Goal: Task Accomplishment & Management: Complete application form

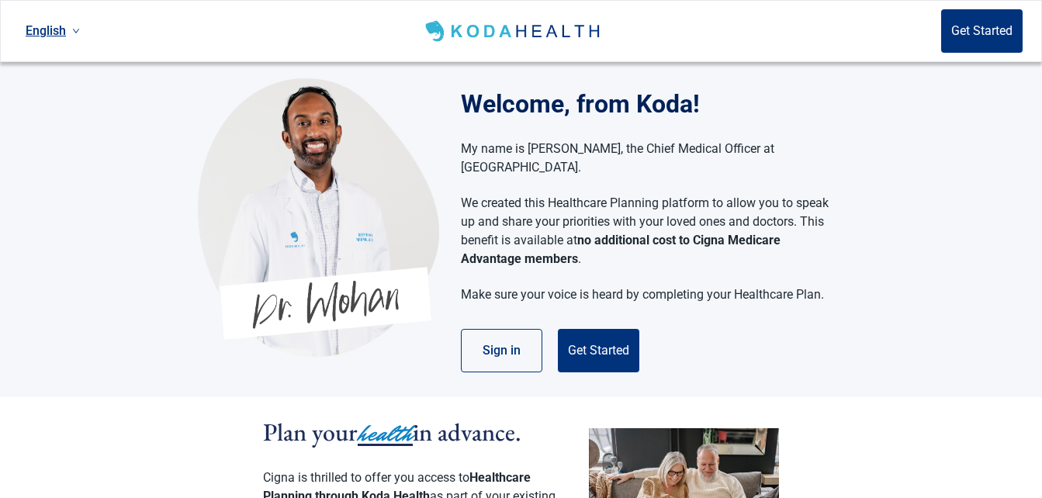
click at [977, 180] on section "Welcome, from Koda! My name is Dr. Mohan, the Chief Medical Officer at Koda Hea…" at bounding box center [521, 229] width 1042 height 335
click at [506, 336] on button "Sign in" at bounding box center [501, 350] width 81 height 43
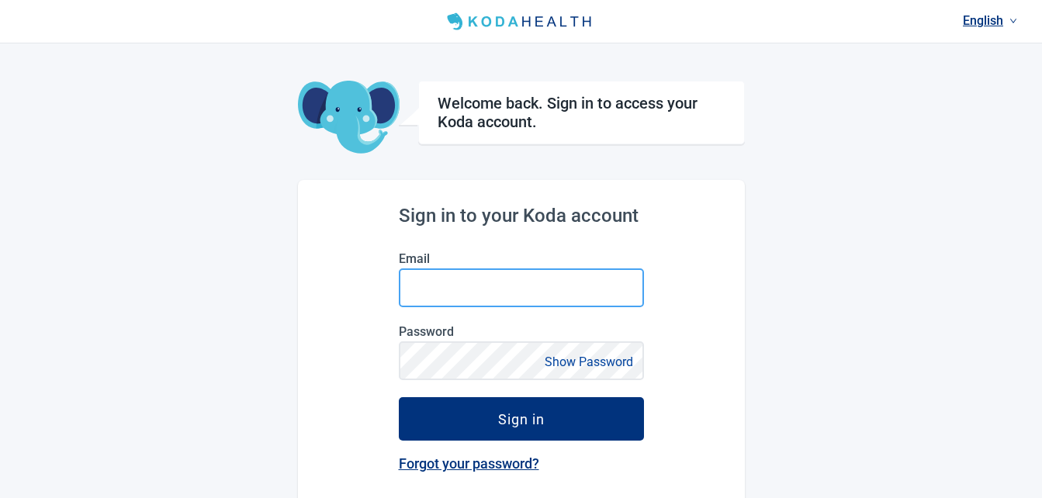
click at [459, 293] on input "Email" at bounding box center [521, 287] width 245 height 39
type input "[EMAIL_ADDRESS][DOMAIN_NAME]"
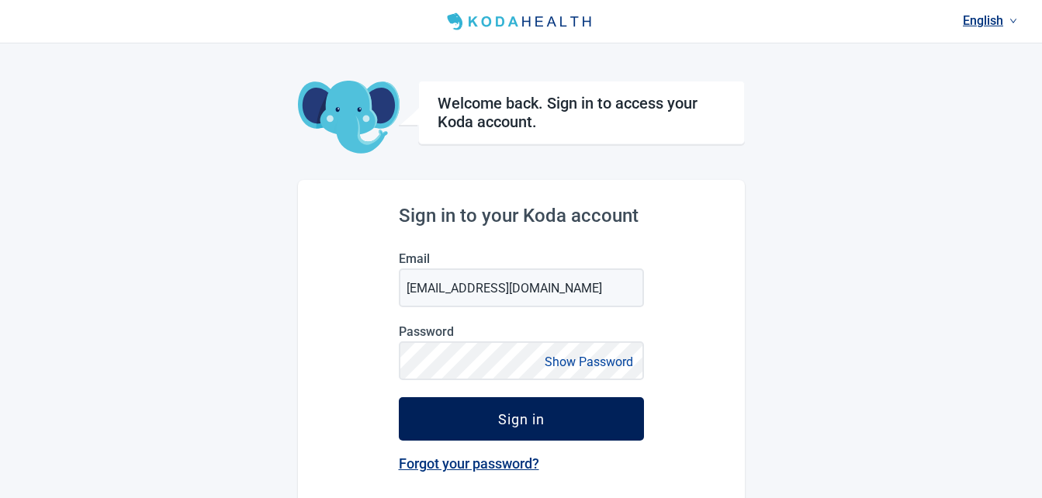
click at [515, 420] on div "Sign in" at bounding box center [521, 419] width 47 height 16
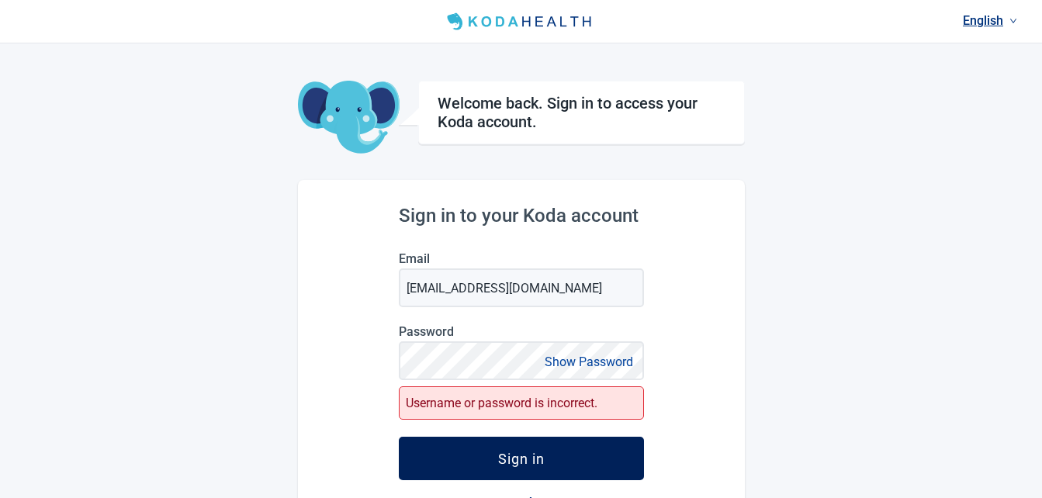
click at [520, 457] on div "Sign in" at bounding box center [521, 459] width 47 height 16
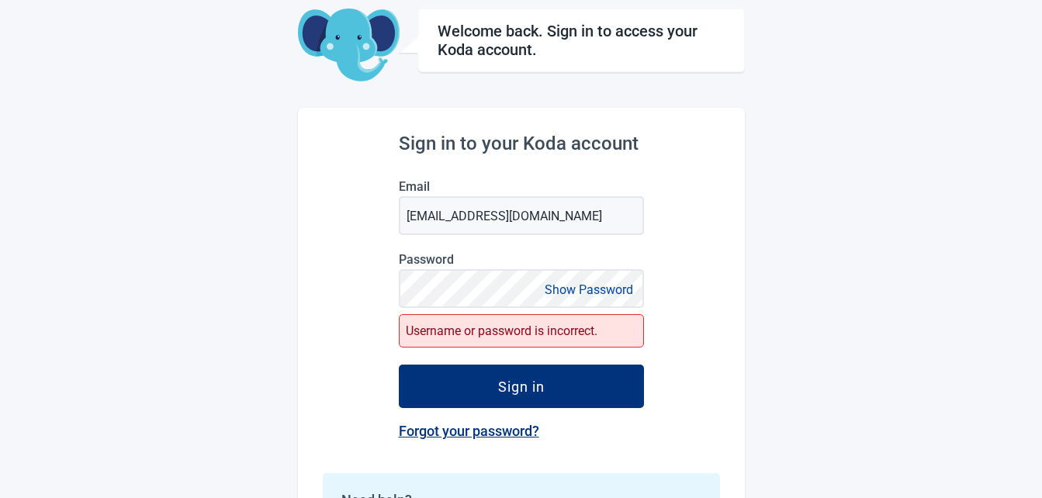
scroll to position [75, 0]
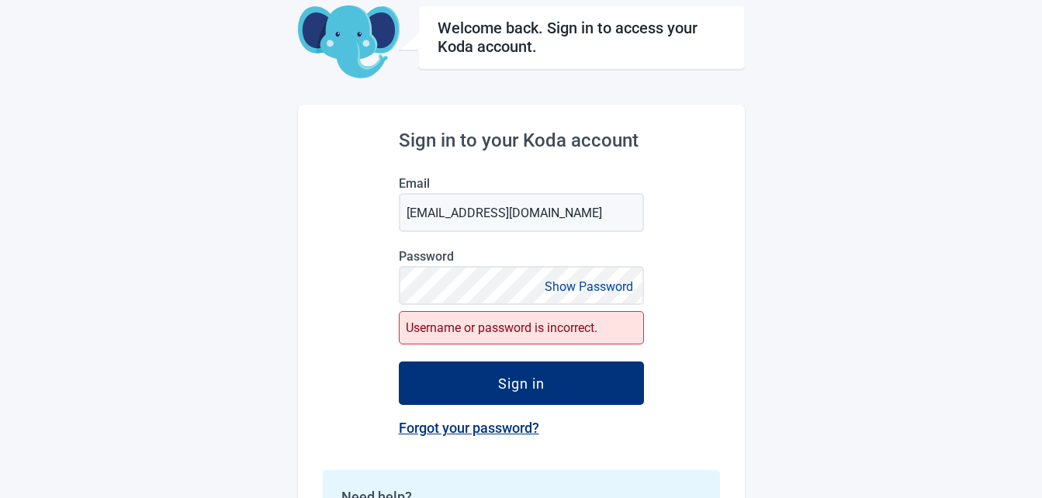
click at [470, 428] on link "Forgot your password?" at bounding box center [469, 428] width 140 height 16
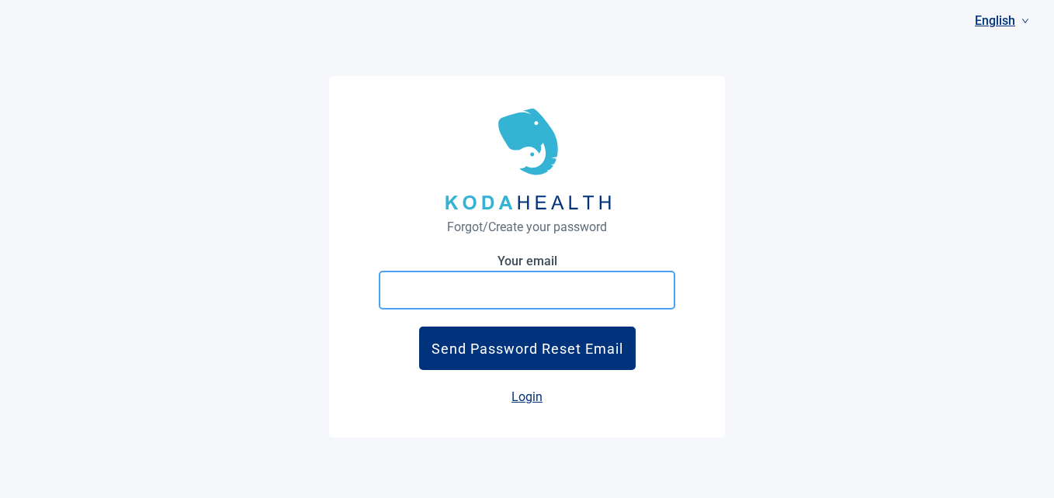
click at [490, 289] on input "Your email" at bounding box center [527, 290] width 296 height 39
type input "[EMAIL_ADDRESS][DOMAIN_NAME]"
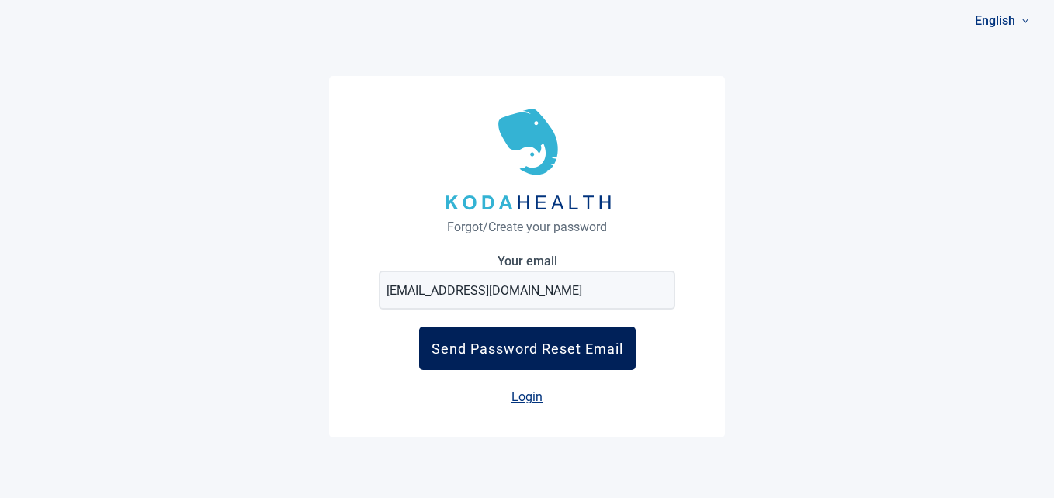
click at [520, 349] on div "Send Password Reset Email" at bounding box center [527, 349] width 192 height 16
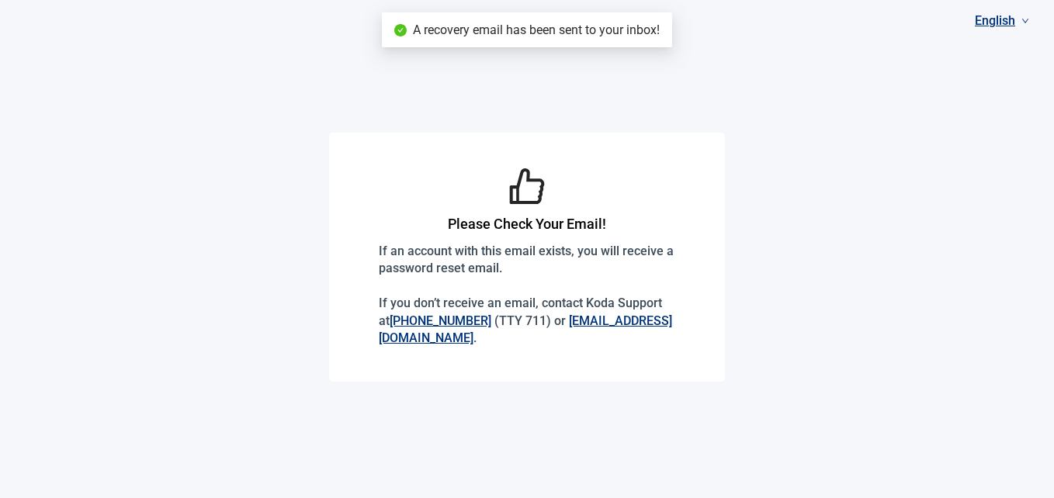
click at [520, 349] on div "Please Check Your Email! If an account with this email exists, you will receive…" at bounding box center [527, 256] width 296 height 199
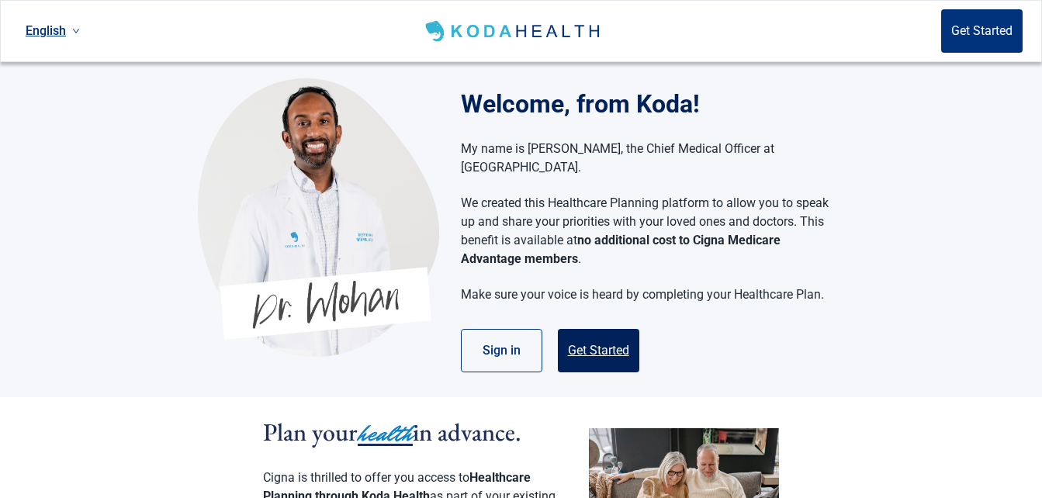
click at [596, 330] on button "Get Started" at bounding box center [598, 350] width 81 height 43
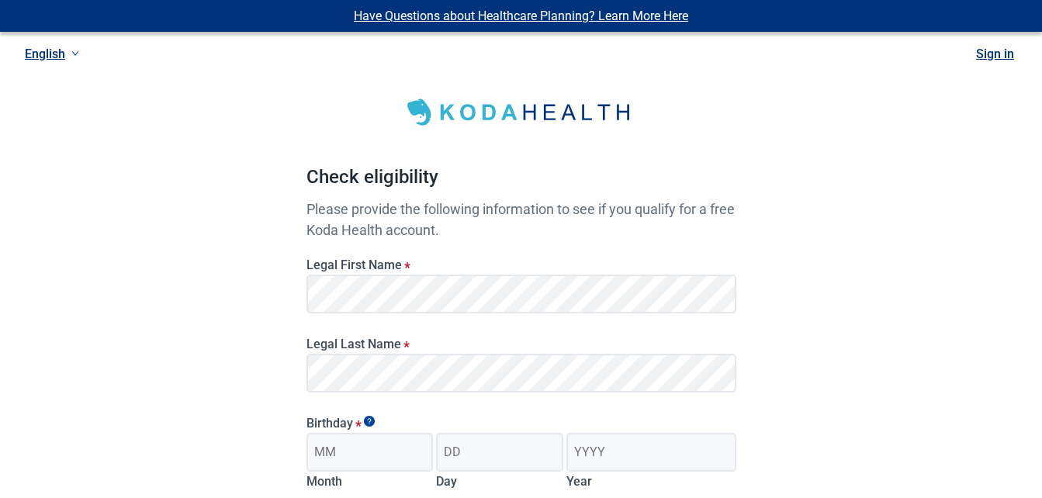
click at [596, 330] on div "Legal Last Name *" at bounding box center [521, 359] width 442 height 79
click at [1037, 135] on div "Have Questions about Healthcare Planning? Learn More Here English Sign in Check…" at bounding box center [521, 392] width 1042 height 784
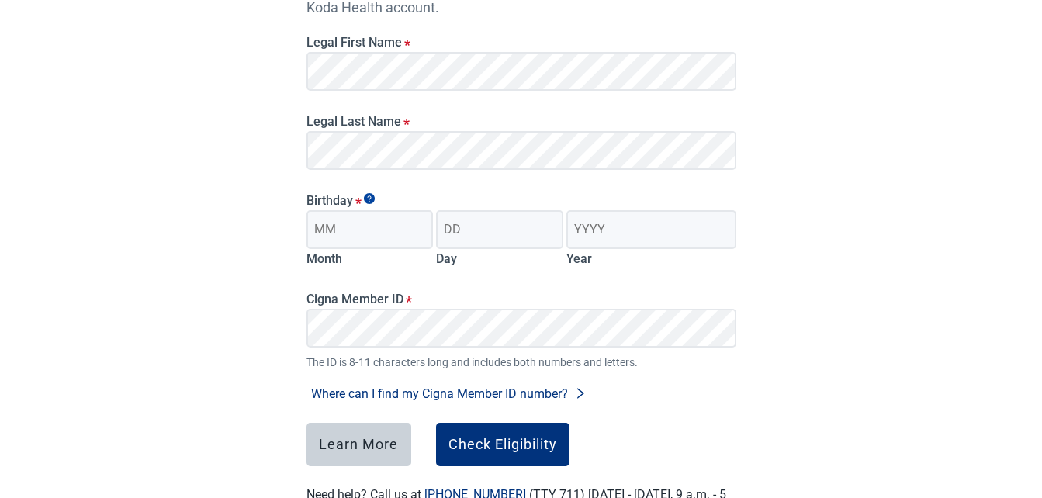
scroll to position [227, 0]
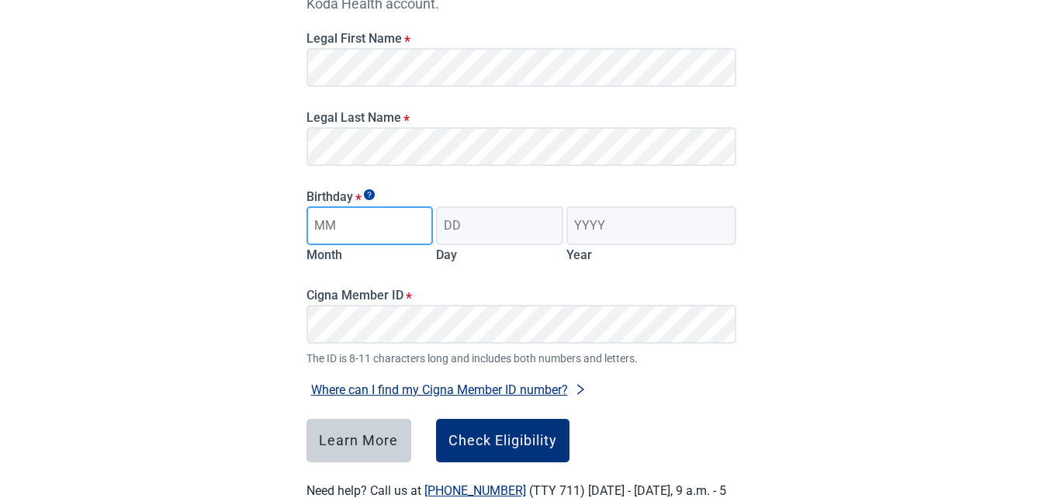
click at [359, 225] on input "Month" at bounding box center [369, 225] width 127 height 39
type input "03"
click at [474, 223] on input "Day" at bounding box center [499, 225] width 127 height 39
type input "29"
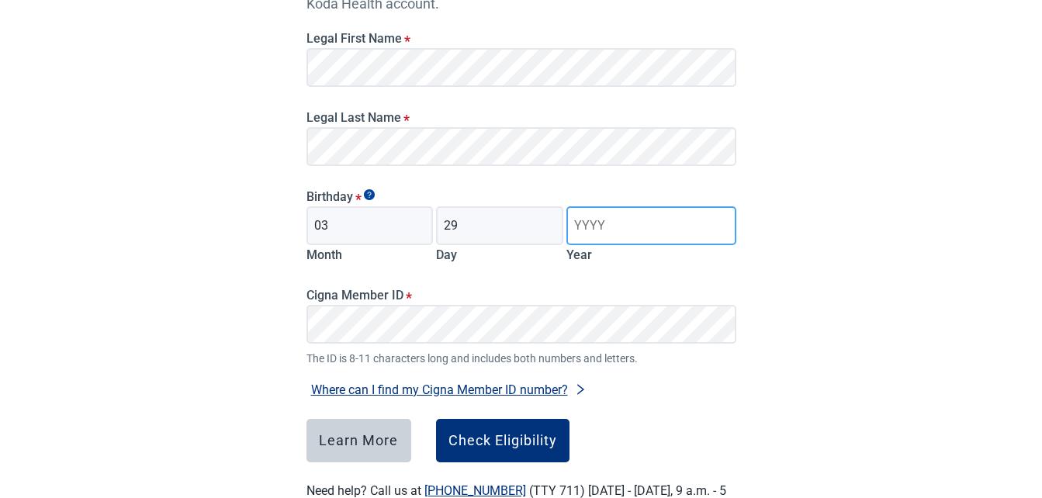
click at [614, 228] on input "Year" at bounding box center [650, 225] width 169 height 39
type input "1956"
click at [483, 390] on button "Where can I find my Cigna Member ID number?" at bounding box center [448, 389] width 285 height 21
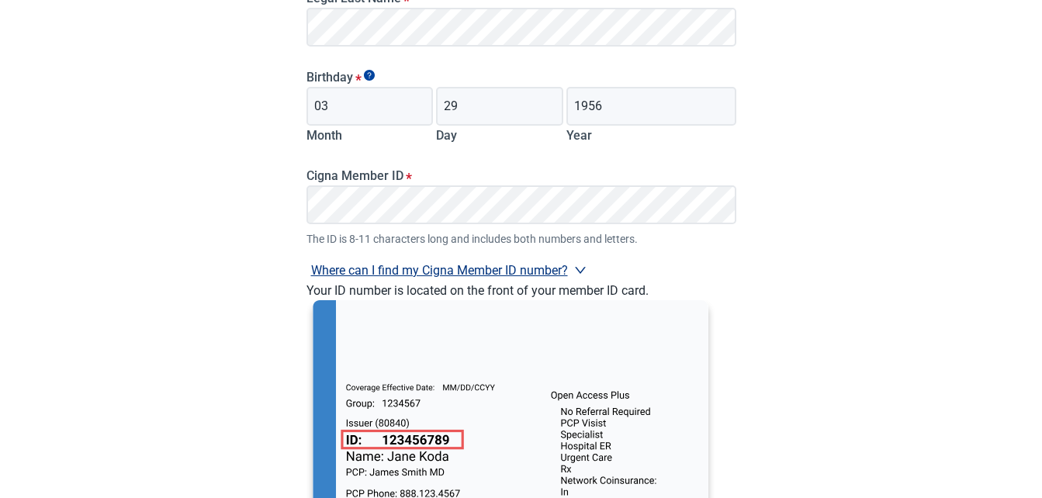
scroll to position [268, 0]
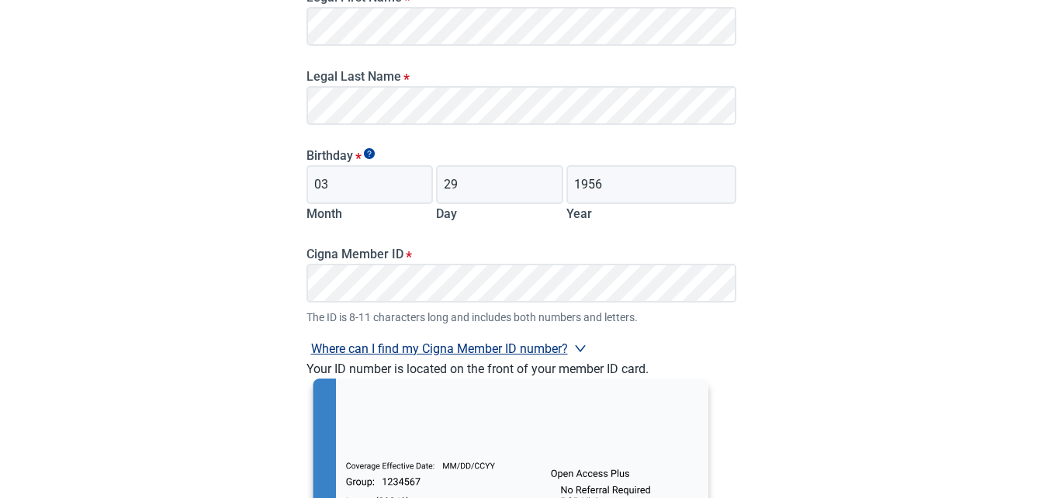
click at [808, 348] on div "Have Questions about Healthcare Planning? Learn More Here English Sign in Check…" at bounding box center [521, 264] width 1042 height 1064
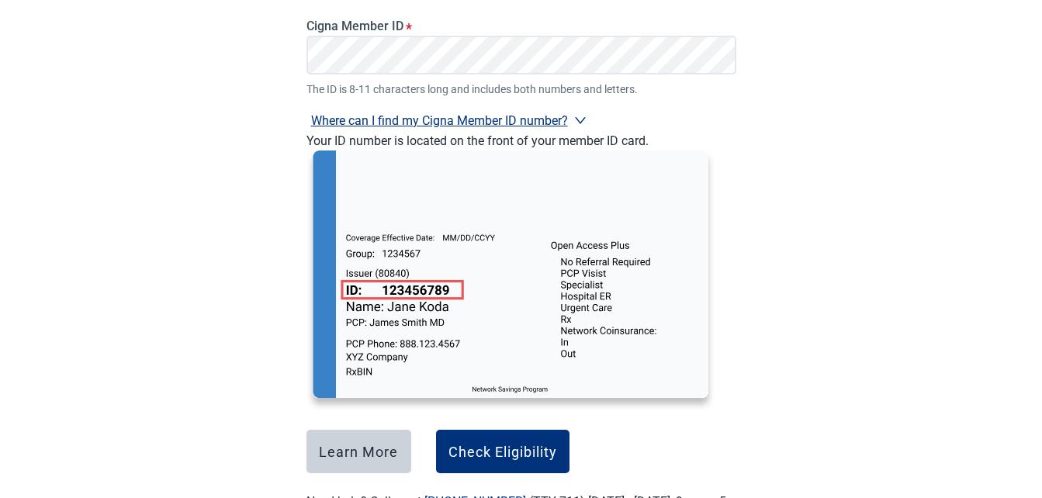
scroll to position [566, 0]
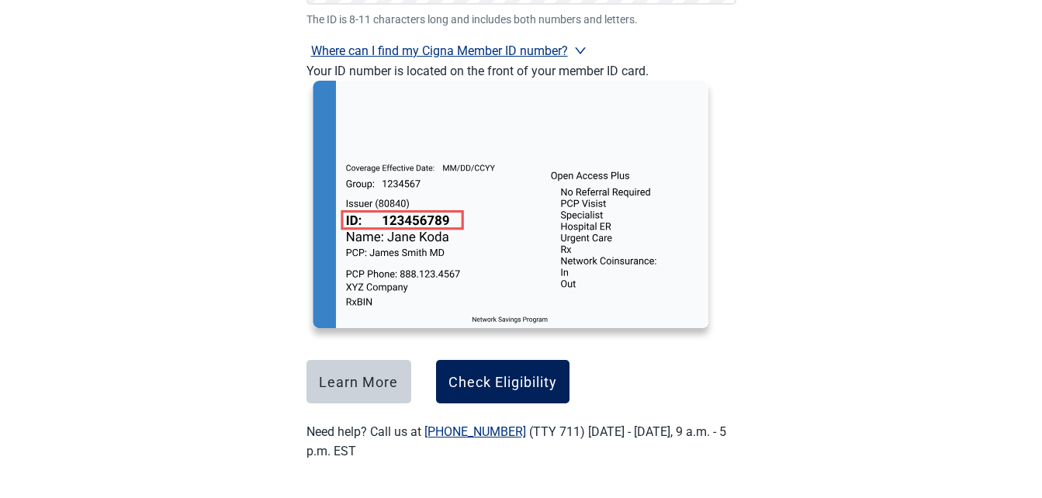
click at [493, 379] on div "Check Eligibility" at bounding box center [502, 382] width 109 height 16
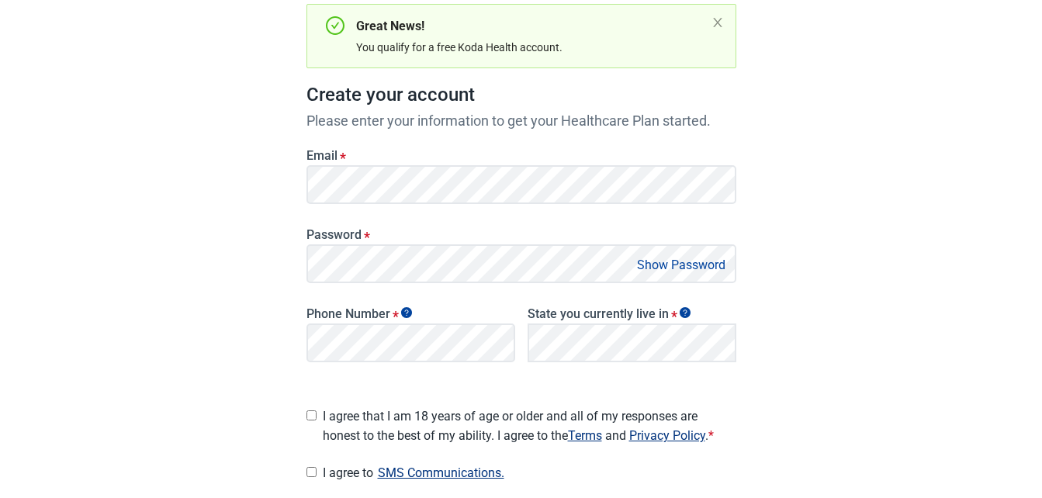
scroll to position [170, 0]
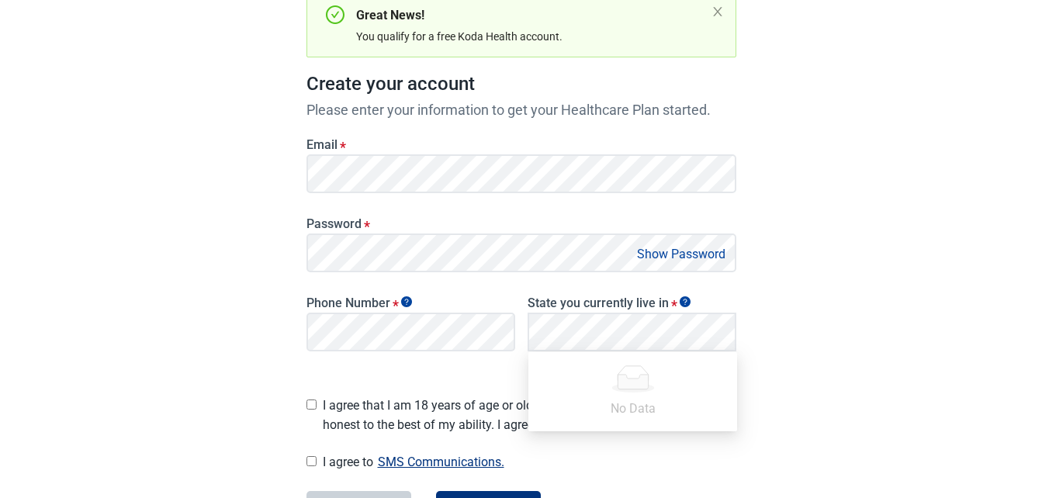
click at [309, 400] on input "I agree that I am 18 years of age or older and all of my responses are honest t…" at bounding box center [311, 405] width 10 height 10
checkbox input "true"
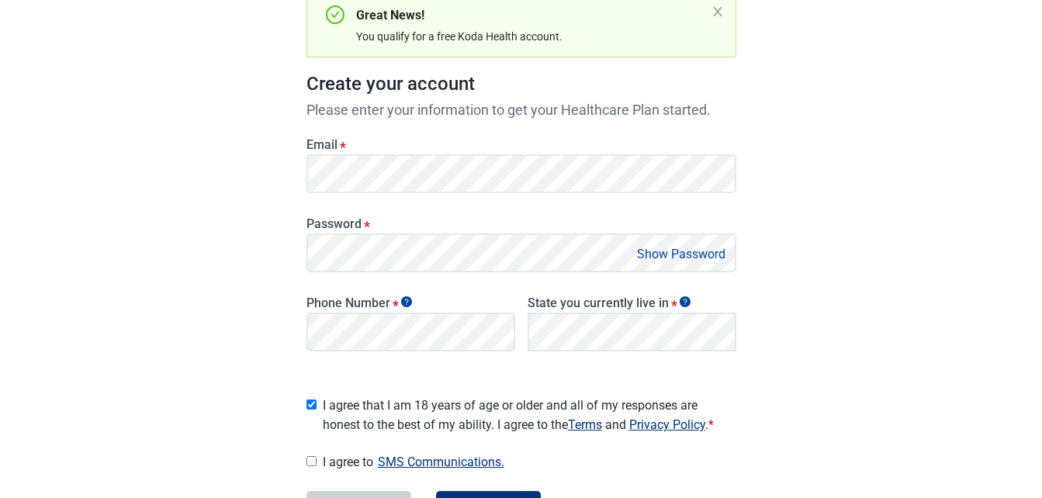
click at [308, 456] on input "I agree to SMS Communications." at bounding box center [311, 461] width 10 height 10
checkbox input "true"
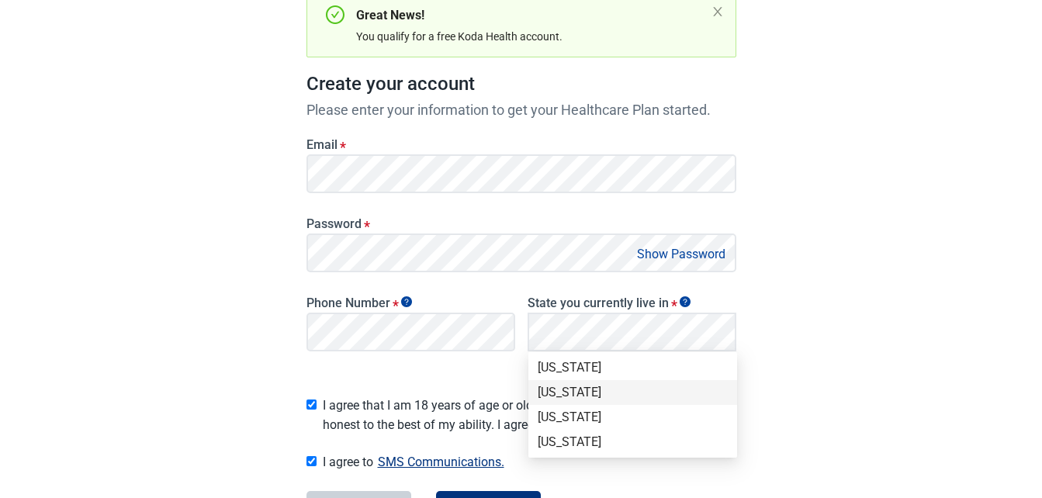
click at [581, 391] on div "[US_STATE]" at bounding box center [633, 392] width 190 height 17
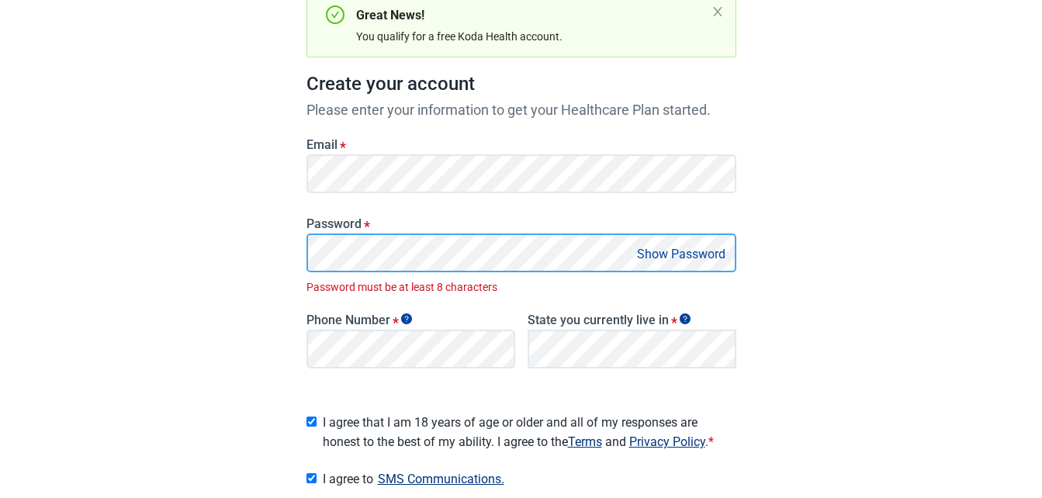
scroll to position [313, 0]
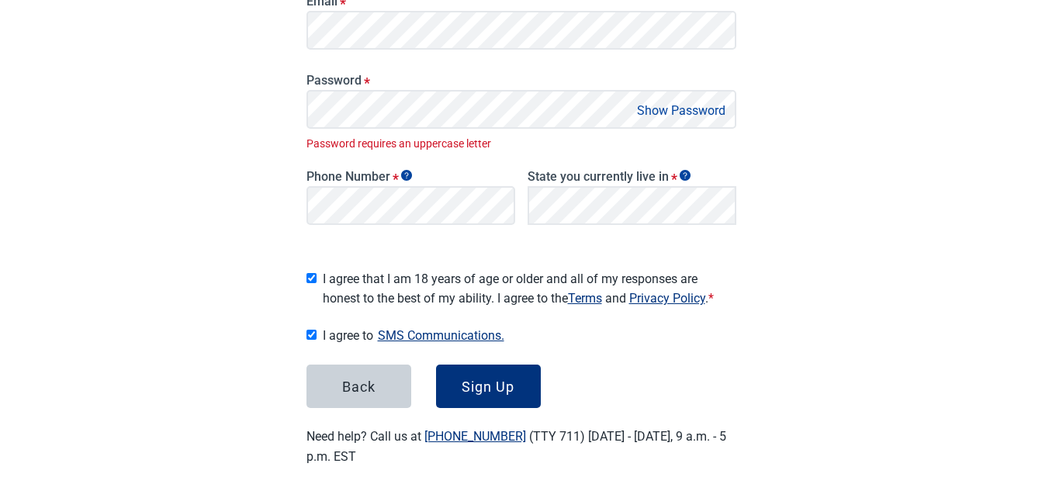
click at [689, 112] on button "Show Password" at bounding box center [681, 110] width 98 height 21
click at [486, 379] on div "Sign Up" at bounding box center [488, 387] width 53 height 16
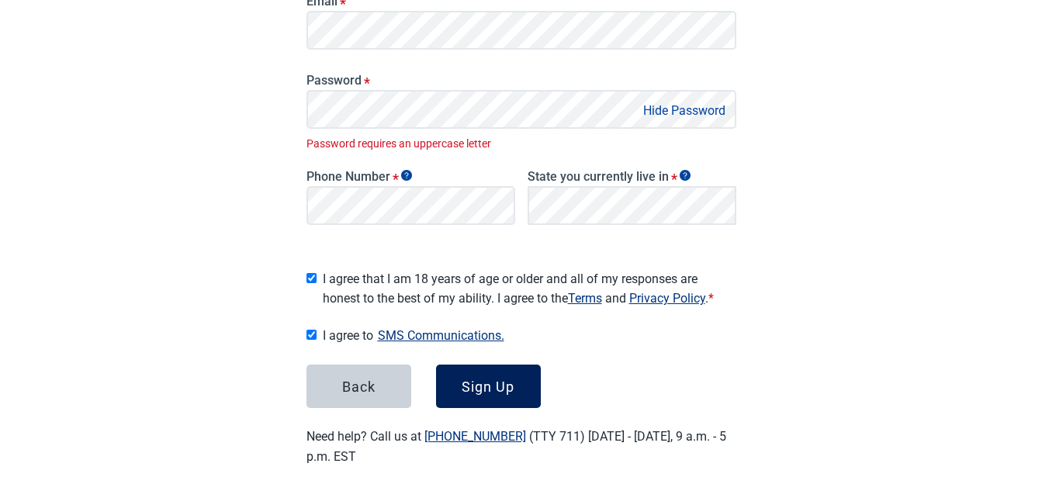
click at [486, 379] on div "Sign Up" at bounding box center [488, 387] width 53 height 16
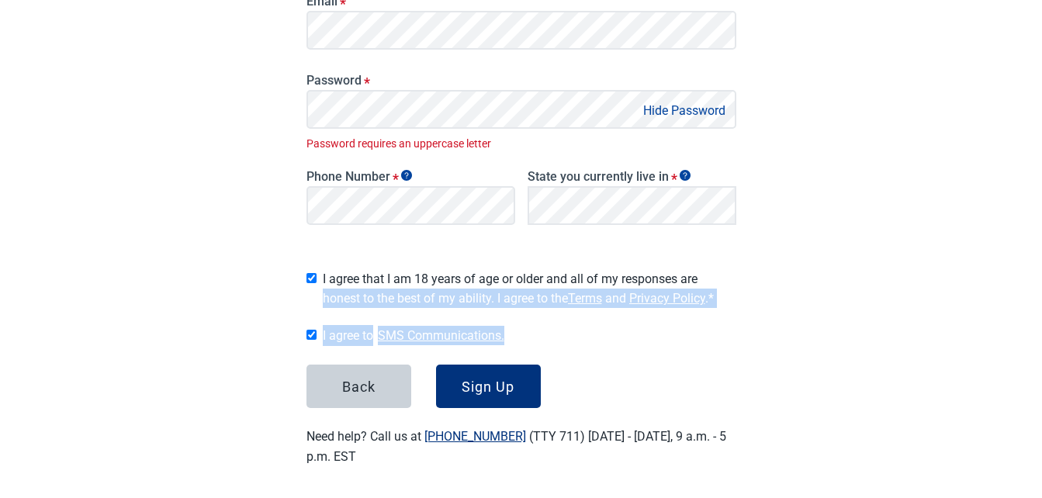
drag, startPoint x: 1041, startPoint y: 318, endPoint x: 1039, endPoint y: 263, distance: 55.1
click at [1039, 263] on div "Have Questions about Healthcare Planning? Learn More Here English Sign in Great…" at bounding box center [521, 95] width 1042 height 817
drag, startPoint x: 1039, startPoint y: 263, endPoint x: 1002, endPoint y: 279, distance: 39.6
click at [1002, 279] on div "Have Questions about Healthcare Planning? Learn More Here English Sign in Great…" at bounding box center [521, 95] width 1042 height 817
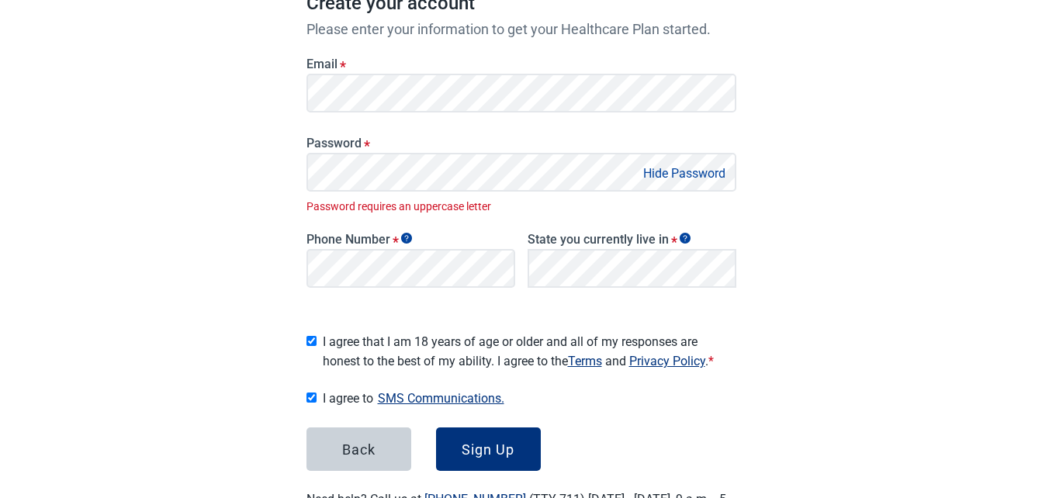
scroll to position [267, 0]
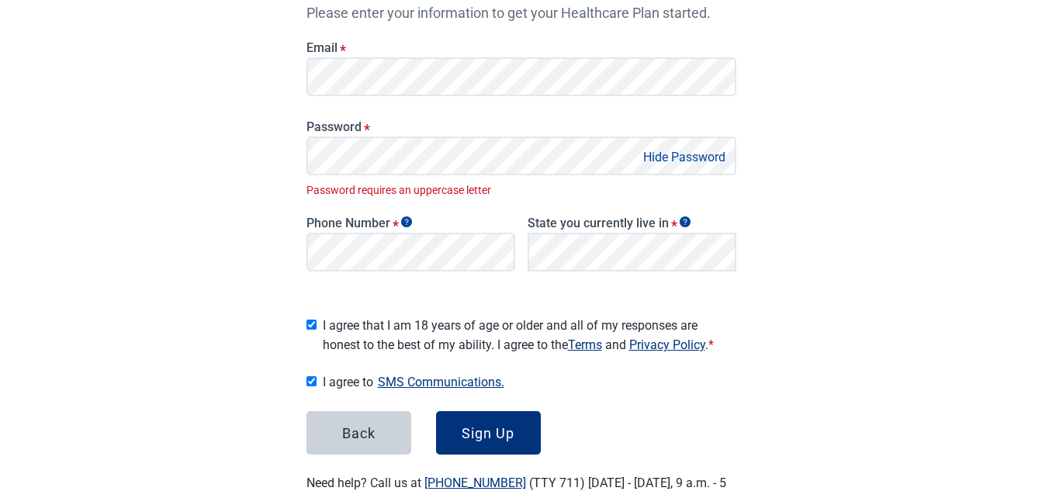
click at [704, 157] on button "Hide Password" at bounding box center [685, 157] width 92 height 21
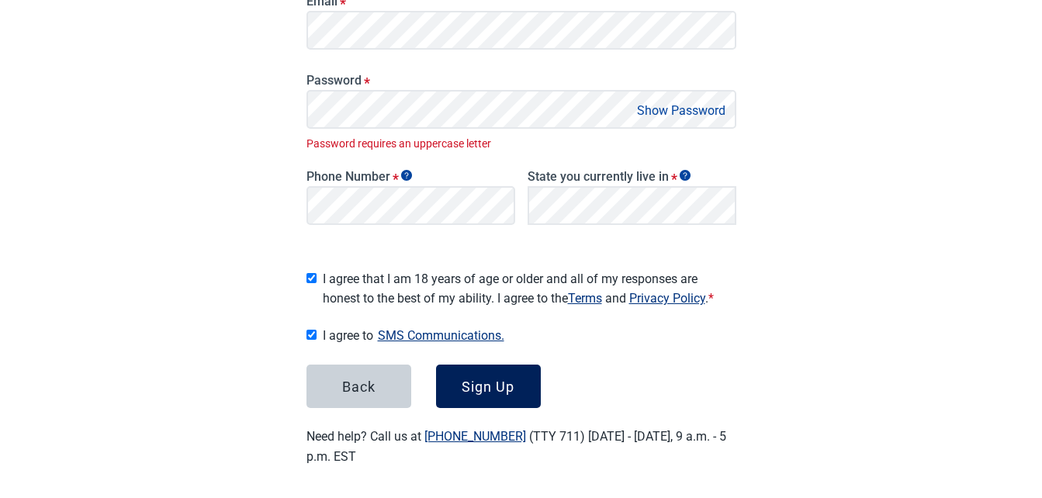
click at [484, 380] on div "Sign Up" at bounding box center [488, 387] width 53 height 16
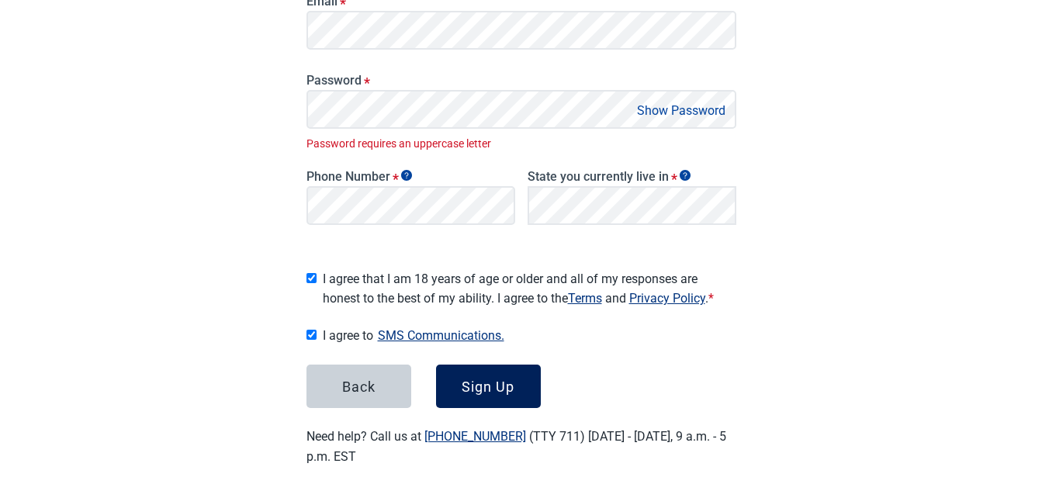
click at [484, 380] on div "Sign Up" at bounding box center [488, 387] width 53 height 16
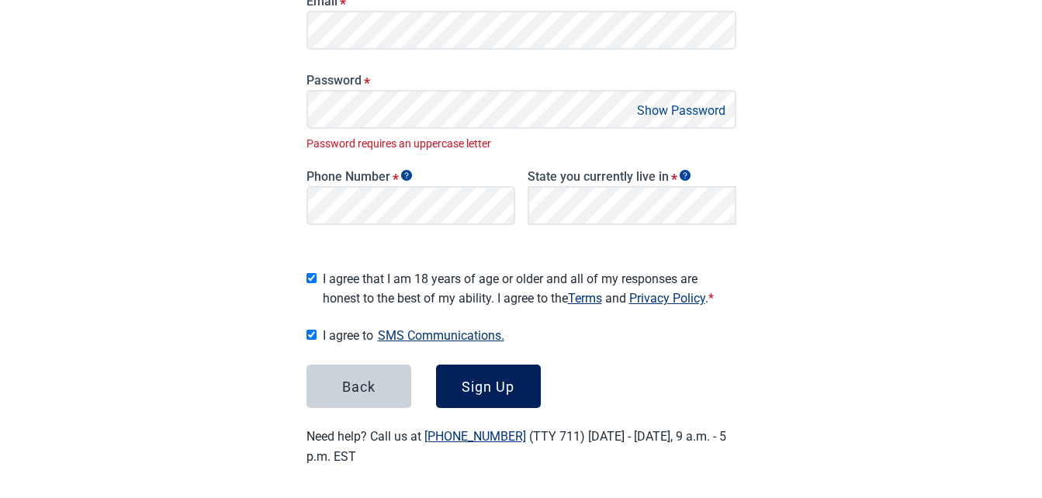
click at [484, 380] on div "Sign Up" at bounding box center [488, 387] width 53 height 16
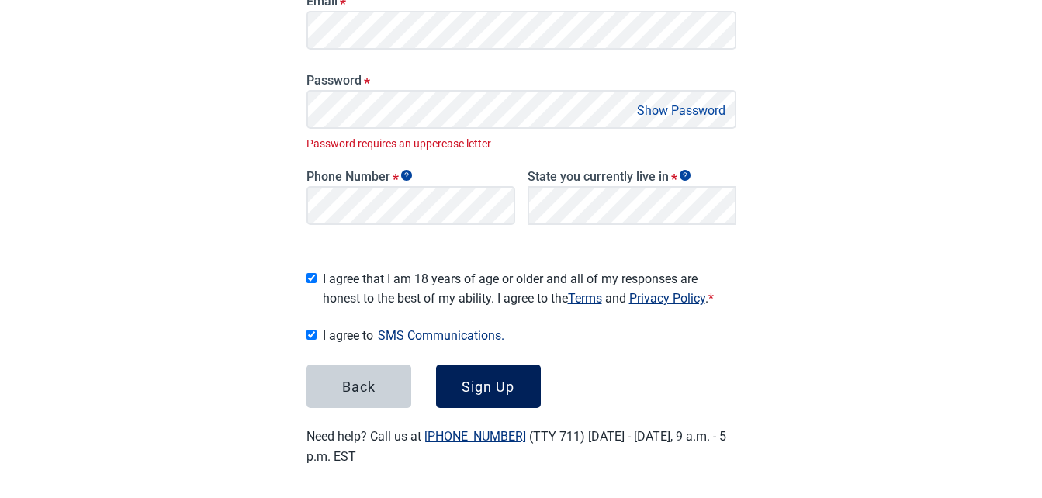
click at [484, 380] on div "Sign Up" at bounding box center [488, 387] width 53 height 16
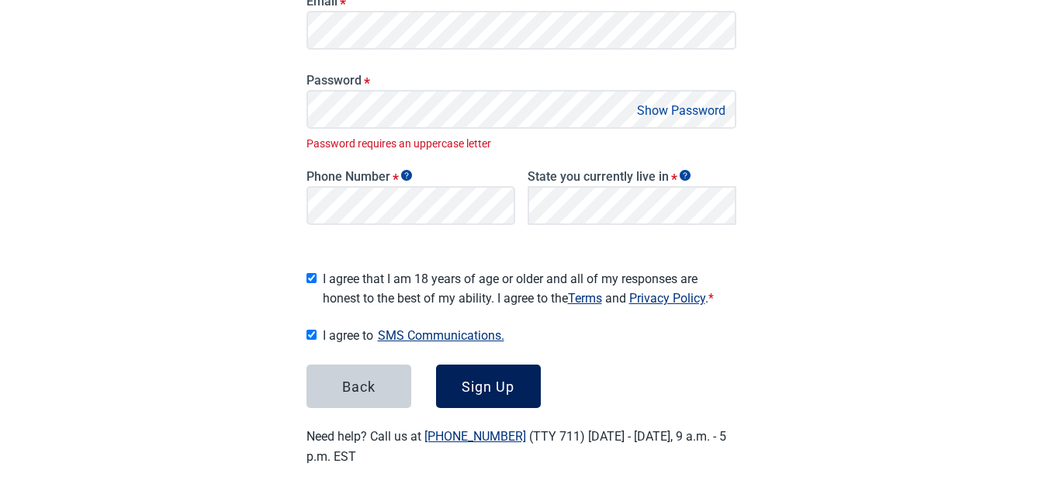
click at [484, 380] on div "Sign Up" at bounding box center [488, 387] width 53 height 16
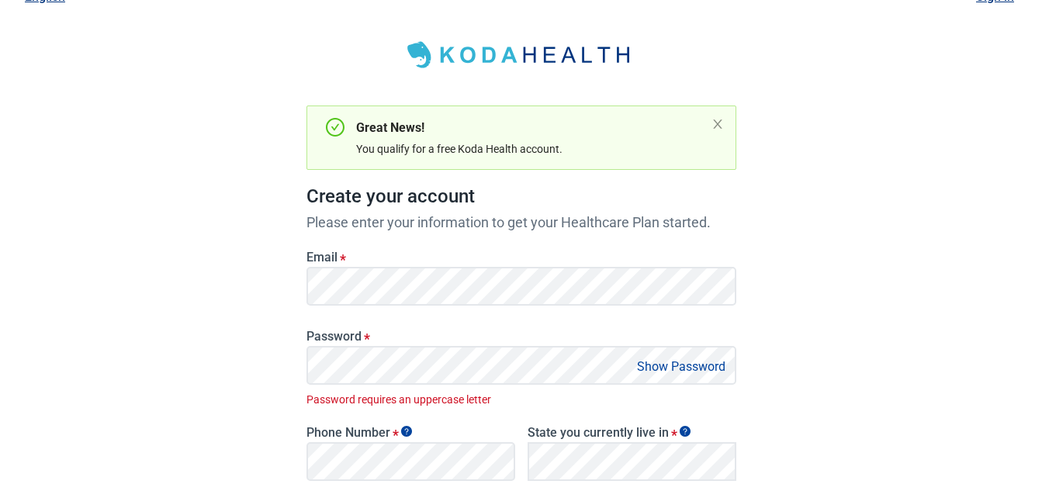
scroll to position [56, 0]
click at [716, 123] on icon "close" at bounding box center [717, 125] width 12 height 12
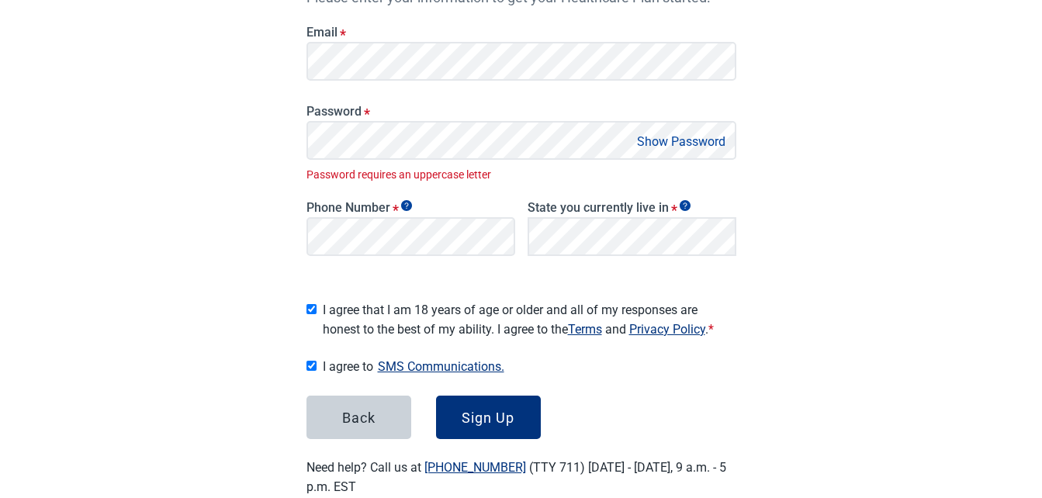
scroll to position [224, 0]
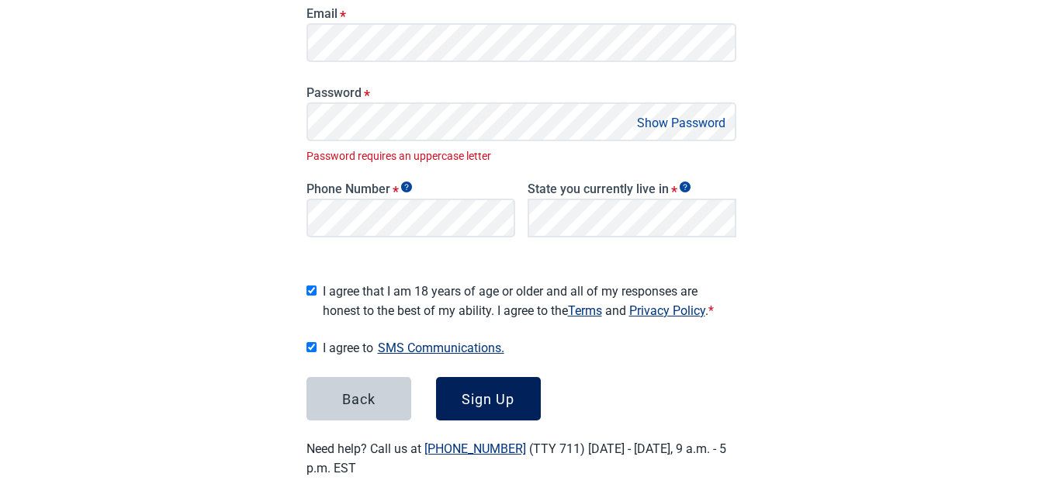
click at [482, 393] on div "Sign Up" at bounding box center [488, 399] width 53 height 16
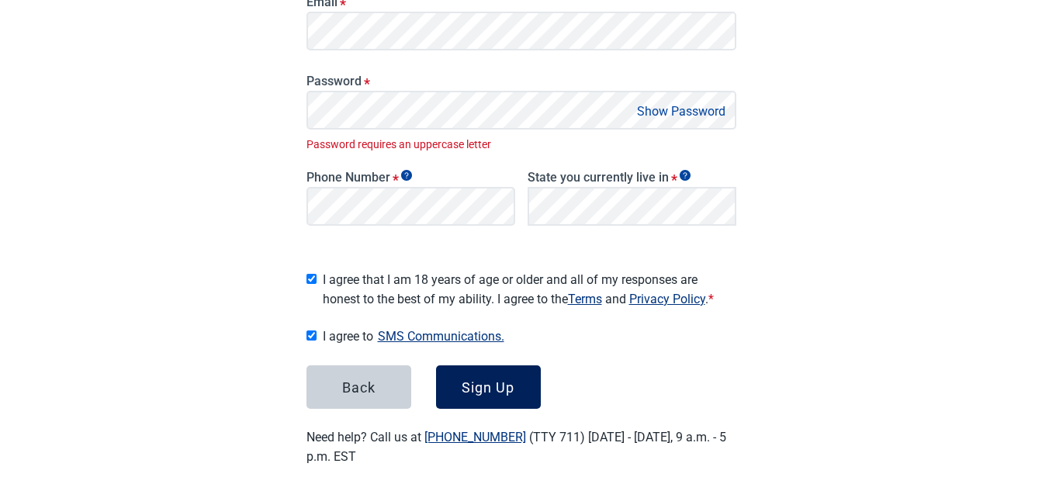
click at [479, 381] on div "Sign Up" at bounding box center [488, 387] width 53 height 16
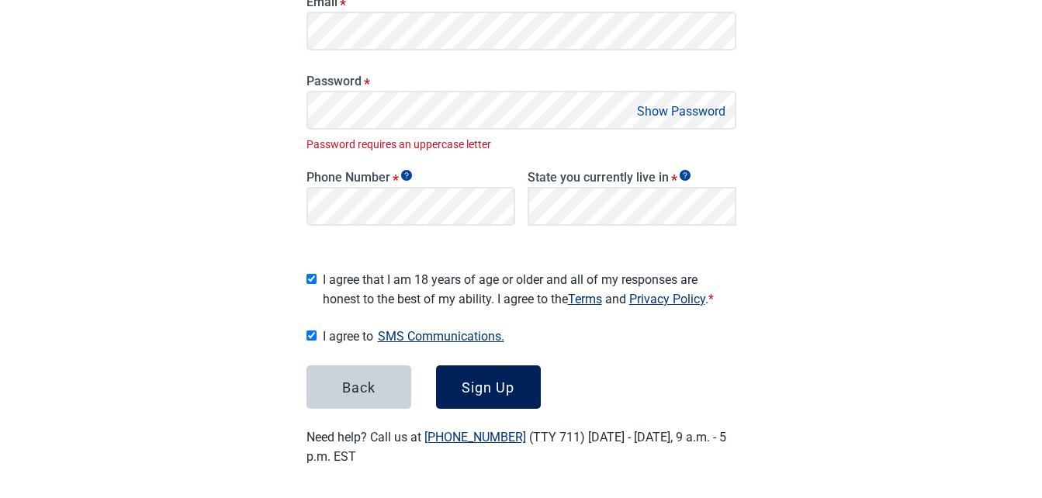
click at [479, 381] on div "Sign Up" at bounding box center [488, 387] width 53 height 16
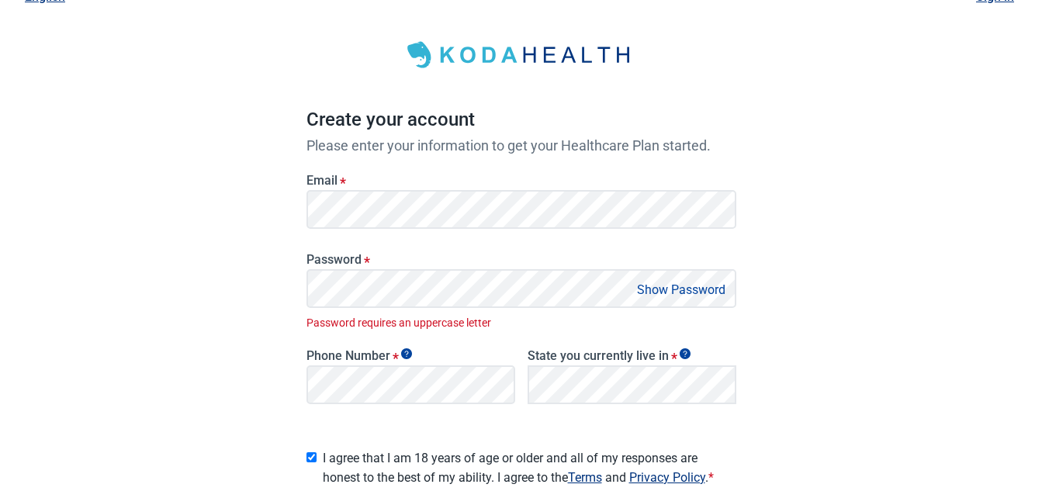
scroll to position [54, 0]
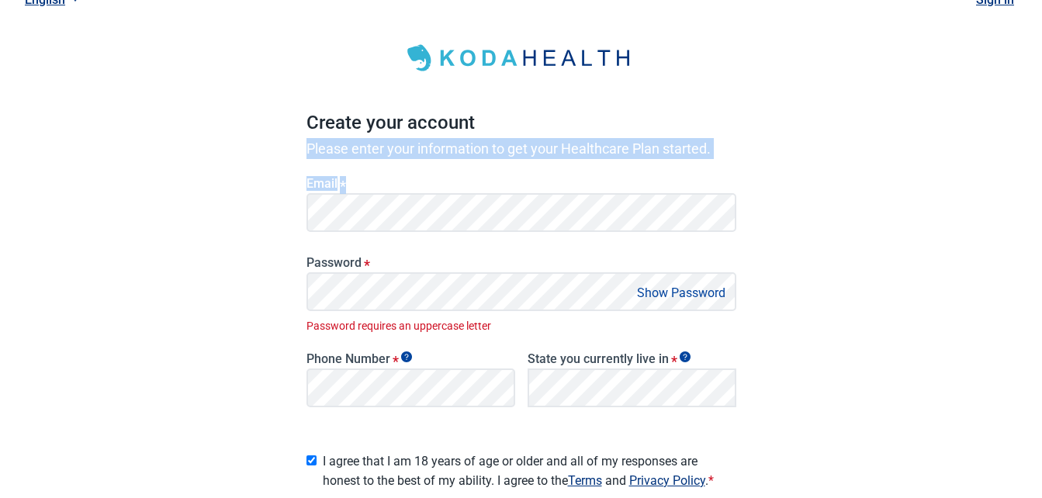
drag, startPoint x: 1026, startPoint y: 179, endPoint x: 1015, endPoint y: 110, distance: 70.0
click at [1015, 110] on div "Have Questions about Healthcare Planning? Learn More Here English Sign in Creat…" at bounding box center [521, 316] width 1042 height 740
drag, startPoint x: 1015, startPoint y: 110, endPoint x: 980, endPoint y: 181, distance: 78.8
click at [980, 181] on div "Have Questions about Healthcare Planning? Learn More Here English Sign in Creat…" at bounding box center [521, 316] width 1042 height 740
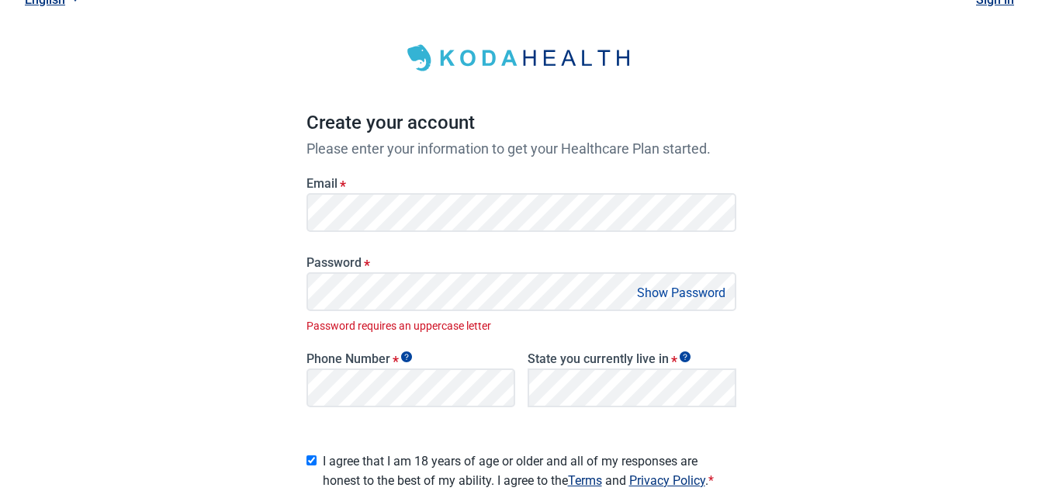
click at [993, 3] on link "Sign in" at bounding box center [995, -1] width 38 height 15
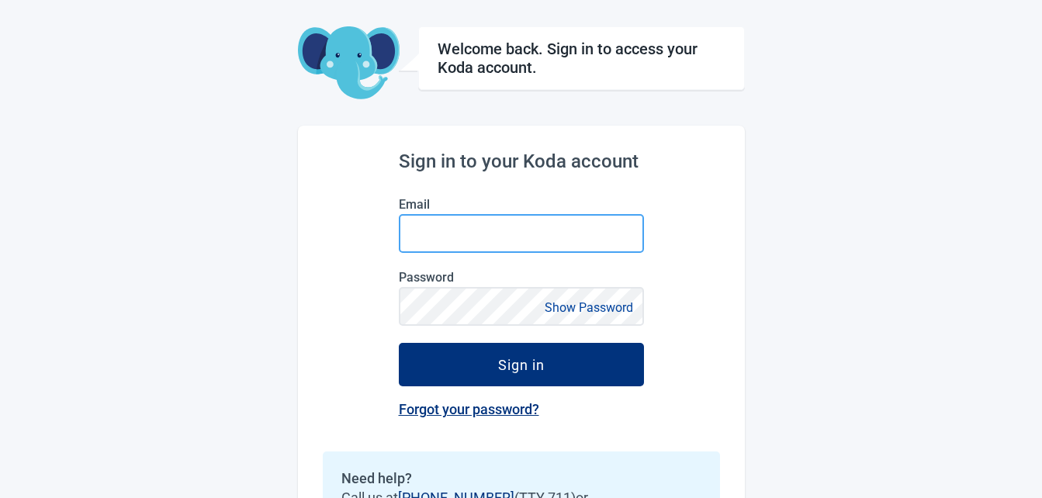
click at [500, 234] on input "Email" at bounding box center [521, 233] width 245 height 39
type input "[EMAIL_ADDRESS][DOMAIN_NAME]"
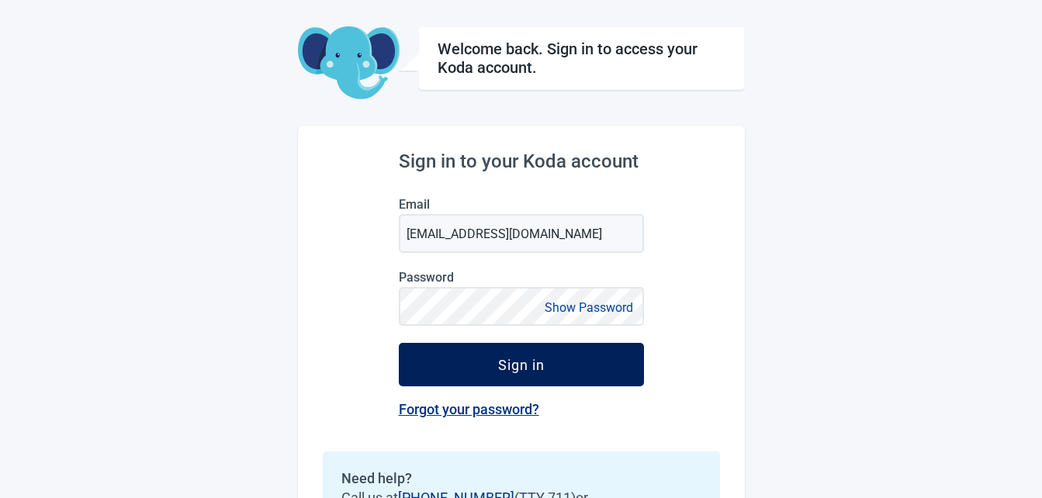
click at [518, 364] on div "Sign in" at bounding box center [521, 365] width 47 height 16
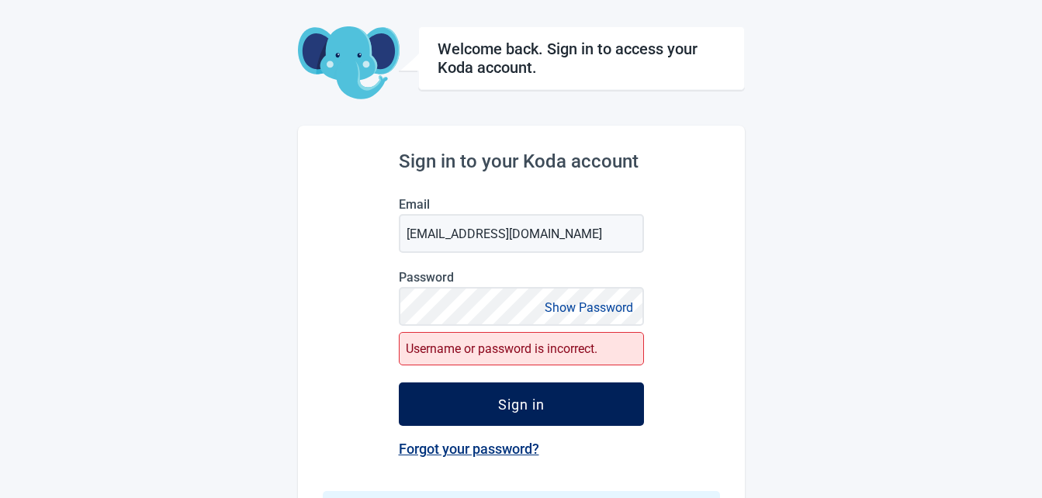
click at [516, 407] on div "Sign in" at bounding box center [521, 404] width 47 height 16
click at [520, 403] on div "Sign in" at bounding box center [521, 404] width 47 height 16
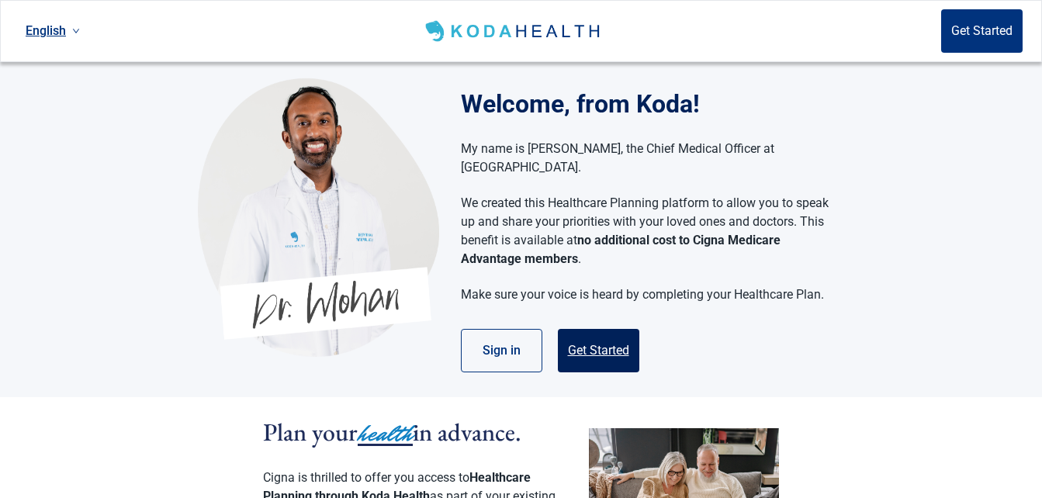
click at [601, 333] on button "Get Started" at bounding box center [598, 350] width 81 height 43
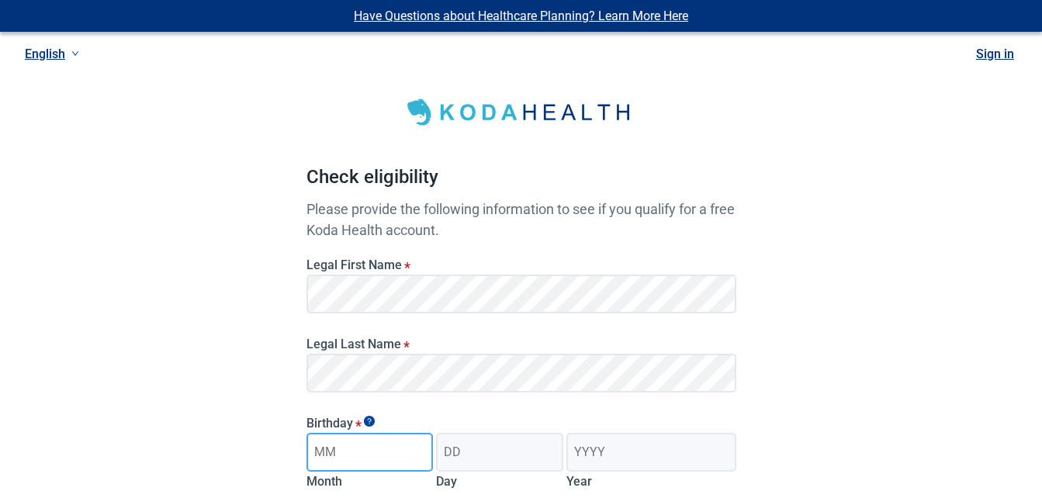
type input "03"
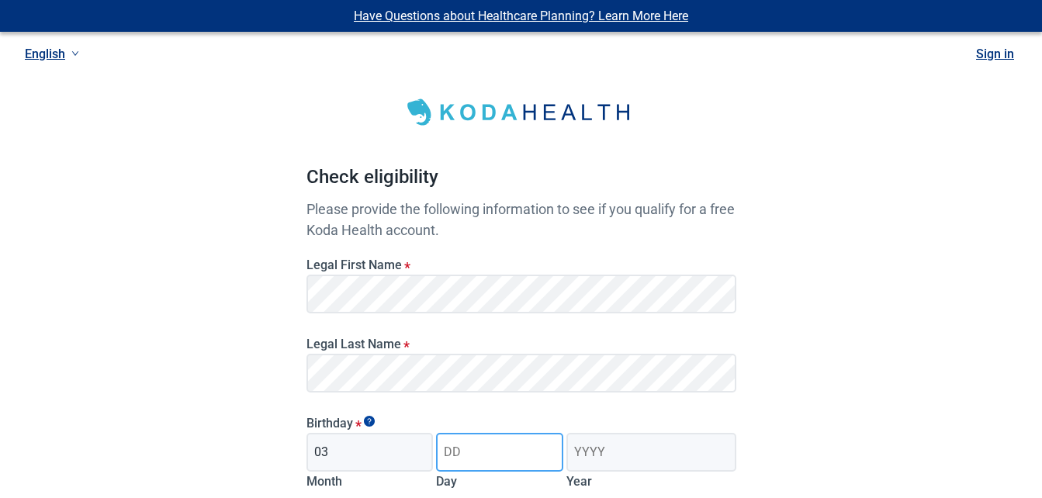
type input "29"
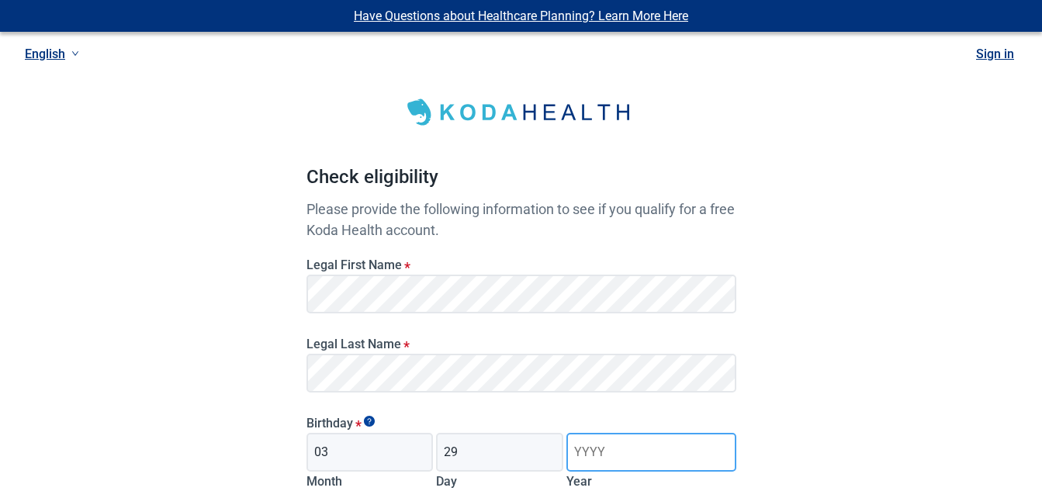
type input "1956"
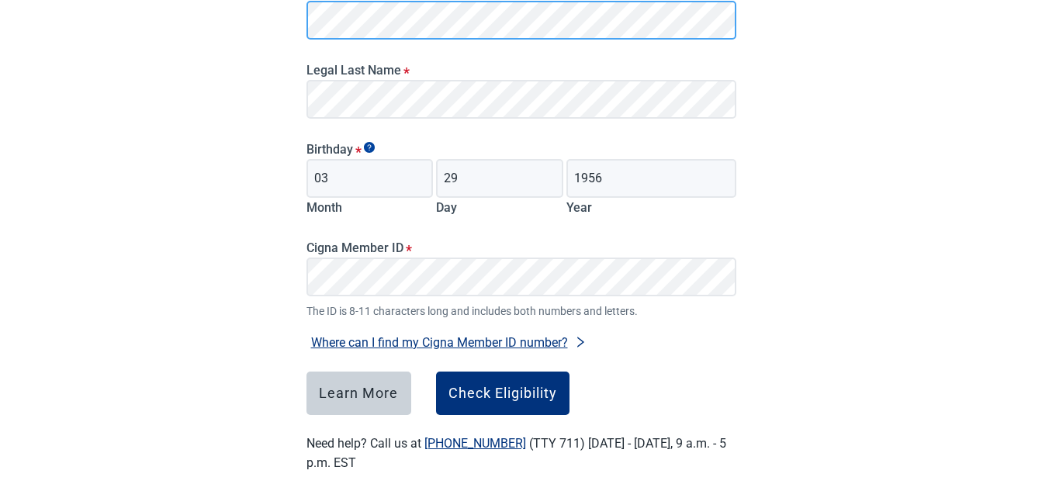
scroll to position [276, 0]
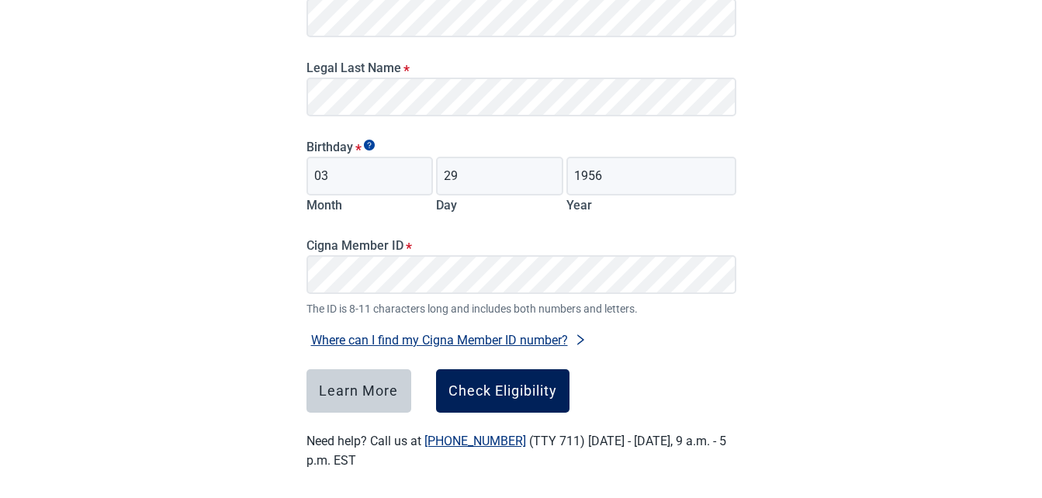
click at [490, 392] on div "Check Eligibility" at bounding box center [502, 391] width 109 height 16
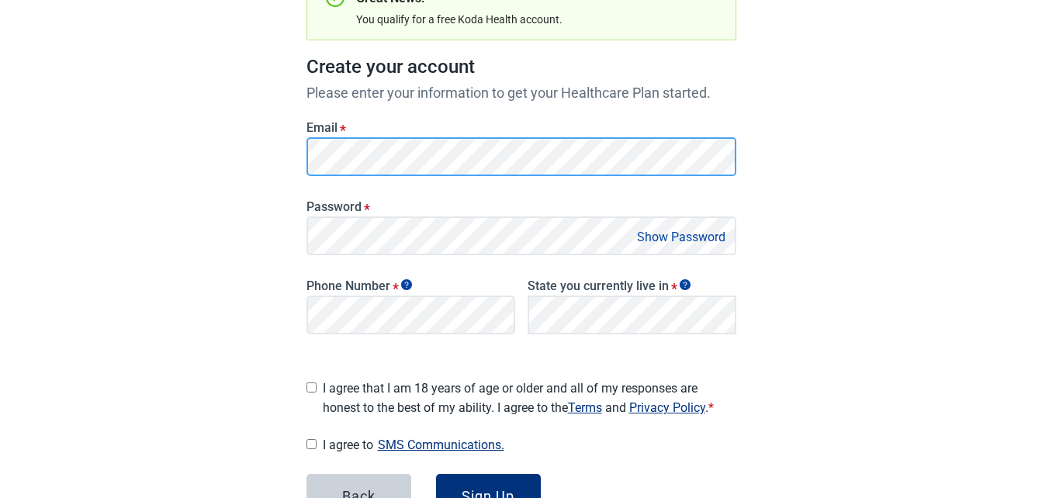
scroll to position [296, 0]
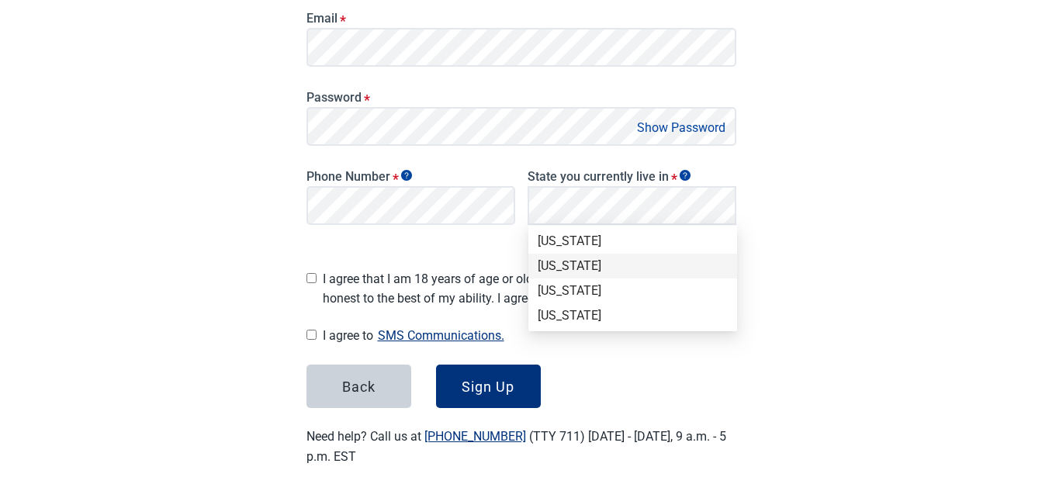
click at [580, 265] on div "[US_STATE]" at bounding box center [633, 266] width 190 height 17
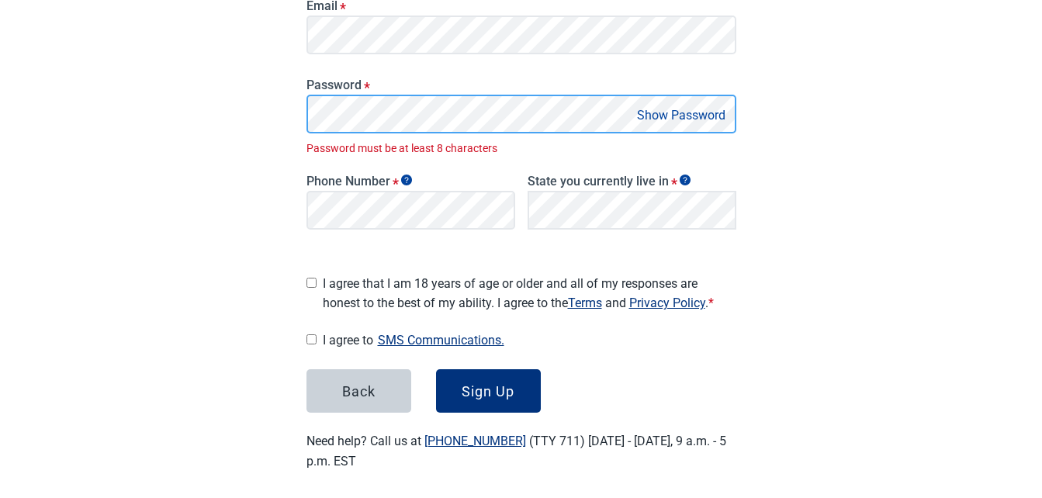
scroll to position [313, 0]
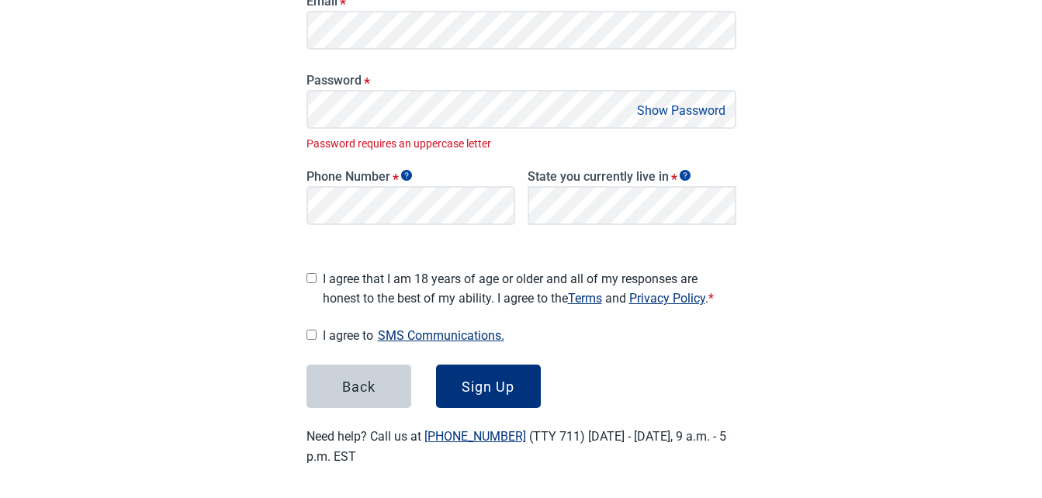
click at [311, 273] on input "I agree that I am 18 years of age or older and all of my responses are honest t…" at bounding box center [311, 278] width 10 height 10
checkbox input "true"
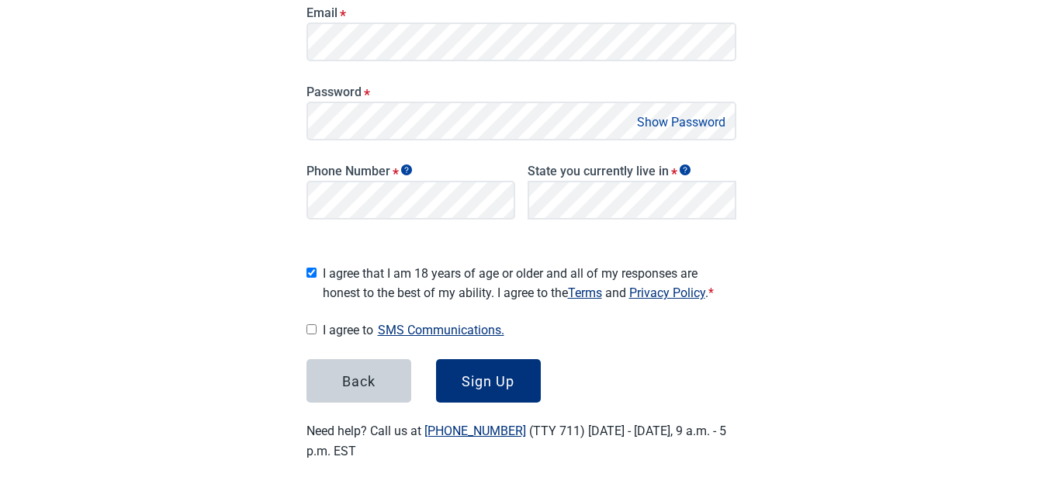
scroll to position [296, 0]
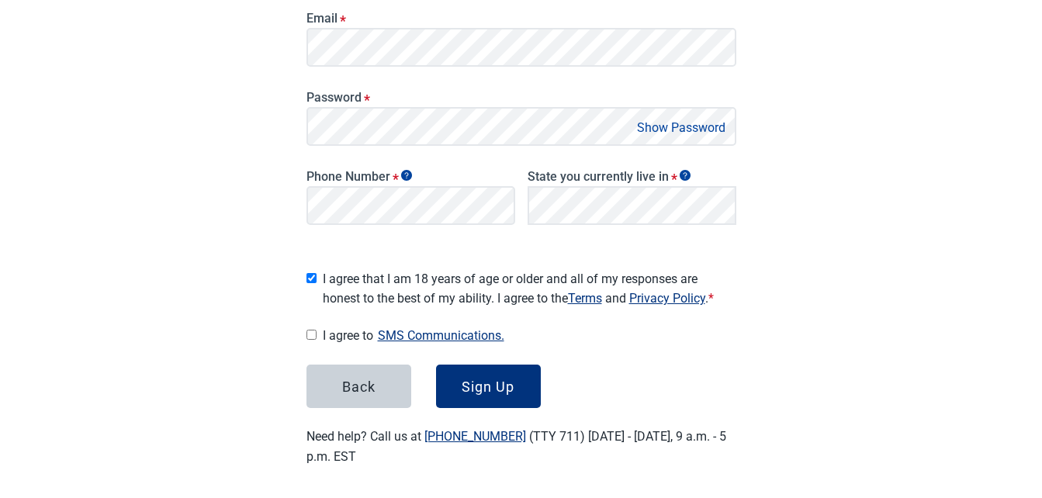
click at [310, 330] on input "I agree to SMS Communications." at bounding box center [311, 335] width 10 height 10
checkbox input "true"
click at [486, 382] on div "Sign Up" at bounding box center [488, 387] width 53 height 16
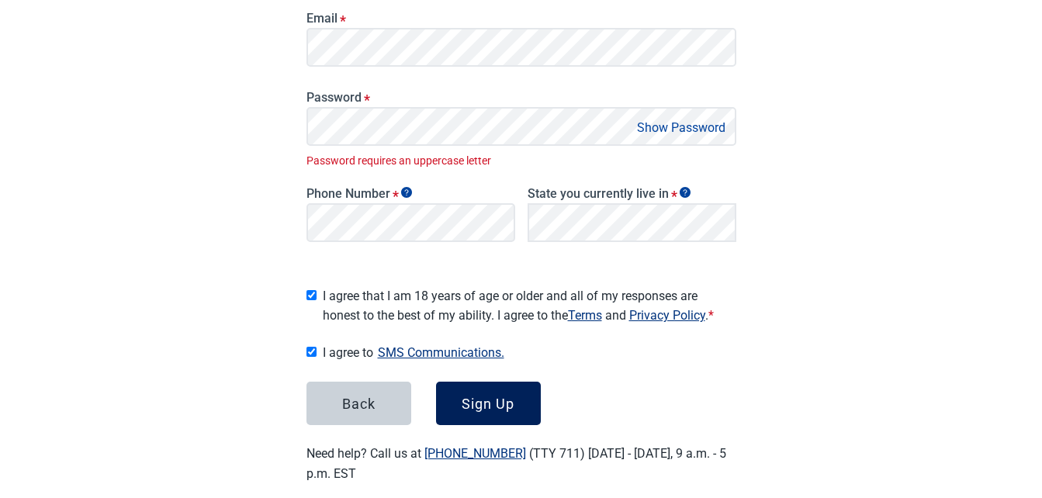
scroll to position [313, 0]
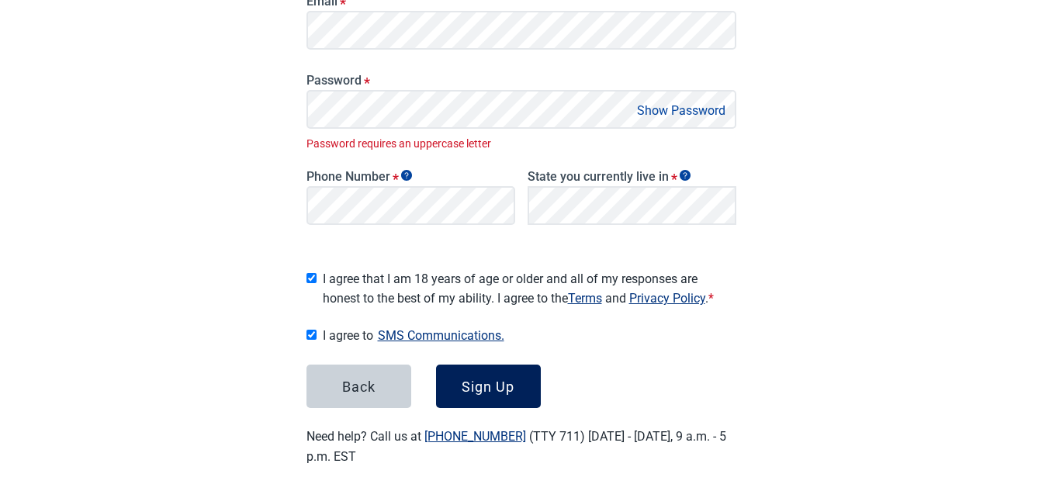
click at [478, 379] on div "Sign Up" at bounding box center [488, 387] width 53 height 16
click at [486, 384] on div "Sign Up" at bounding box center [488, 387] width 53 height 16
click at [478, 387] on div "Sign Up" at bounding box center [488, 387] width 53 height 16
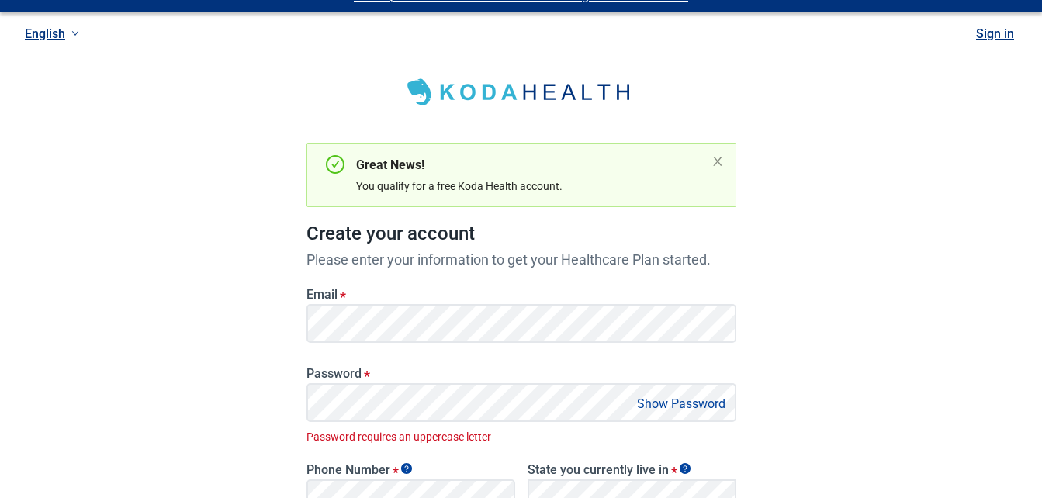
scroll to position [0, 0]
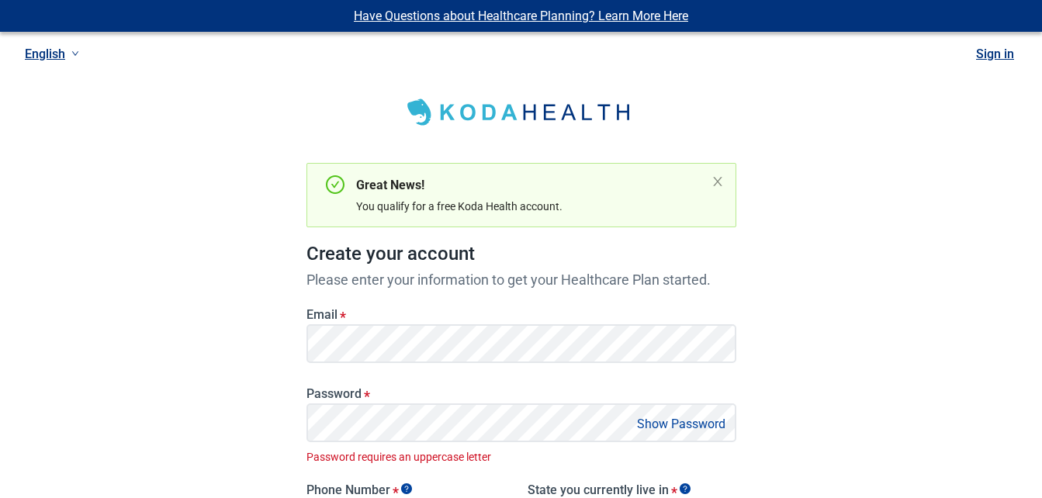
click at [994, 55] on link "Sign in" at bounding box center [995, 54] width 38 height 15
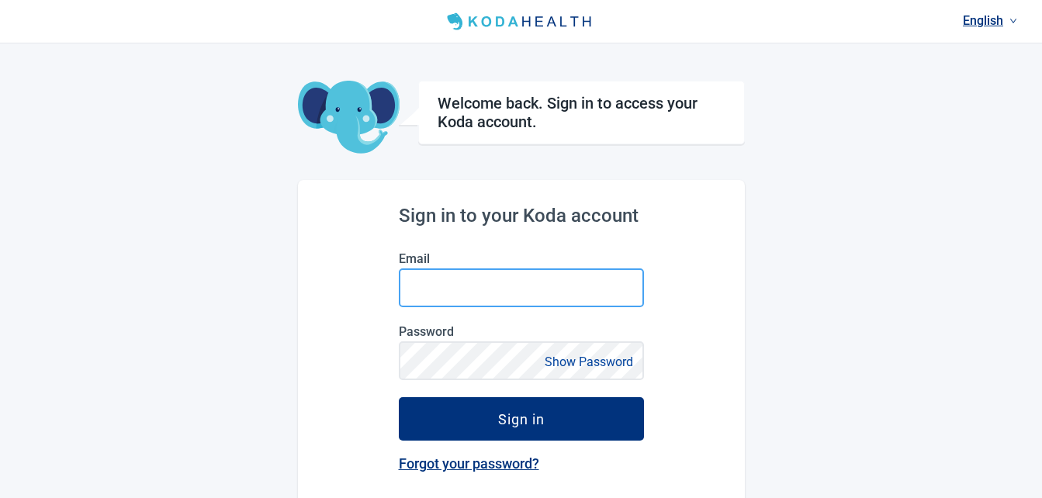
click at [471, 294] on input "Email" at bounding box center [521, 287] width 245 height 39
type input "[EMAIL_ADDRESS][DOMAIN_NAME]"
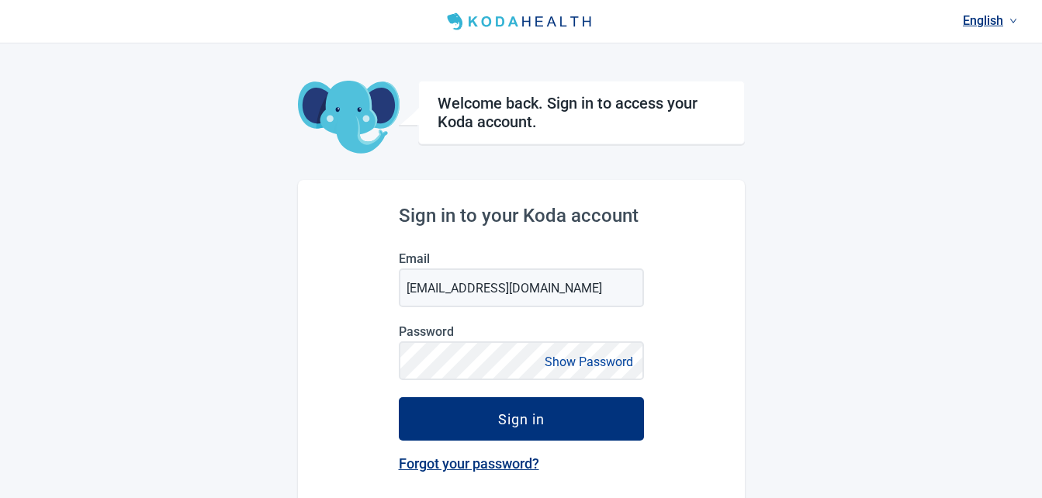
click at [607, 366] on button "Show Password" at bounding box center [589, 361] width 98 height 21
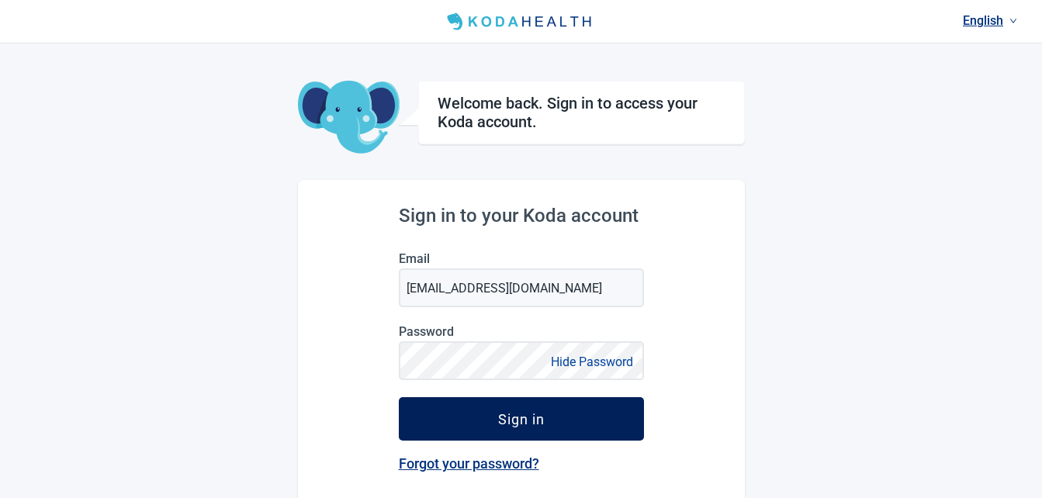
click at [513, 418] on div "Sign in" at bounding box center [521, 419] width 47 height 16
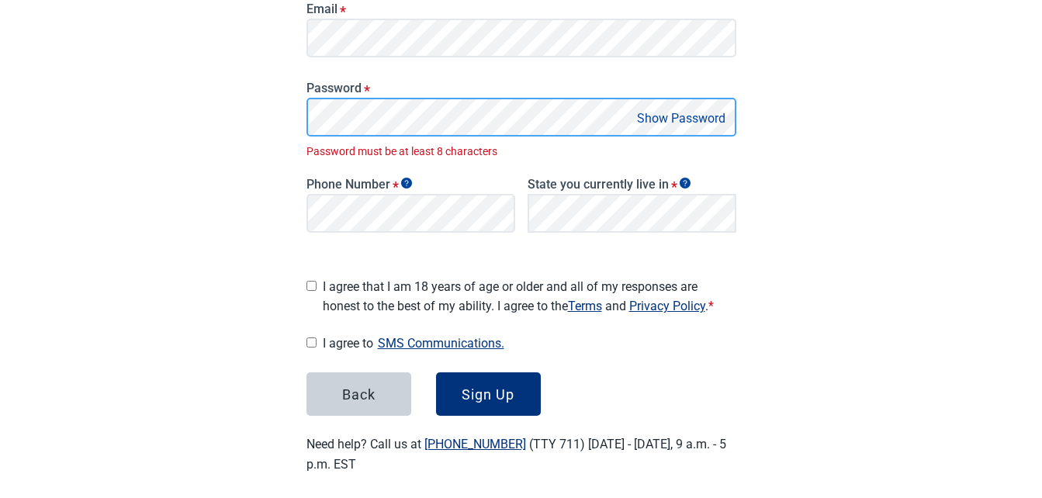
scroll to position [313, 0]
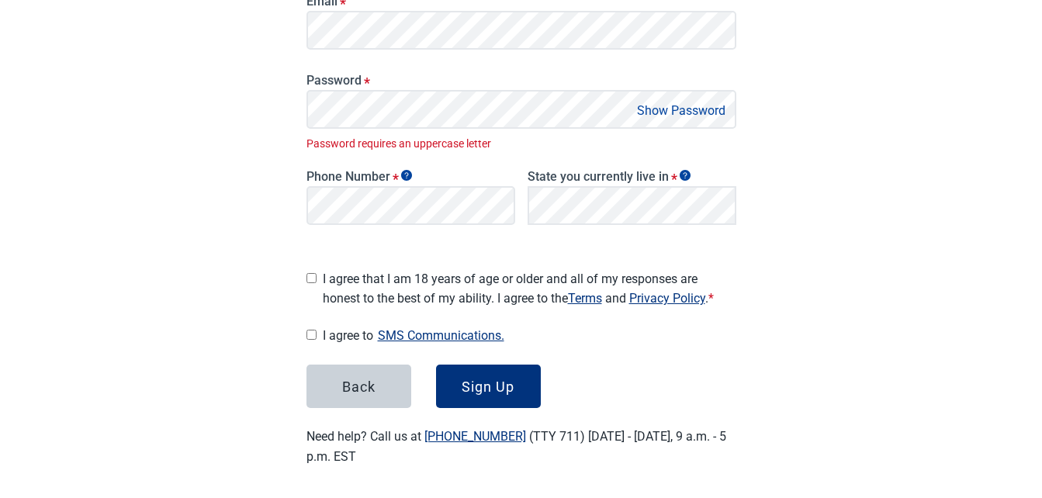
click at [311, 273] on input "I agree that I am 18 years of age or older and all of my responses are honest t…" at bounding box center [311, 278] width 10 height 10
checkbox input "true"
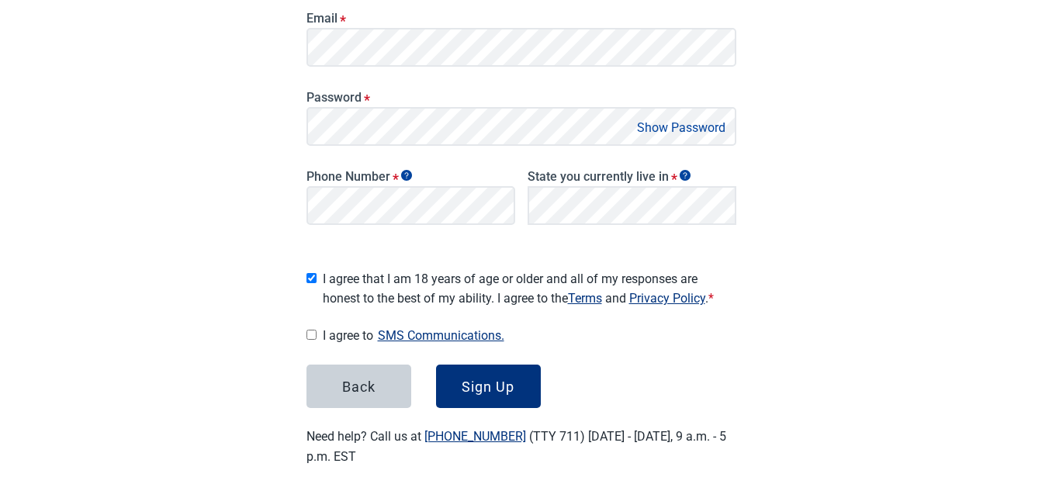
click at [311, 332] on input "I agree to SMS Communications." at bounding box center [311, 335] width 10 height 10
checkbox input "true"
click at [685, 130] on button "Show Password" at bounding box center [681, 127] width 98 height 21
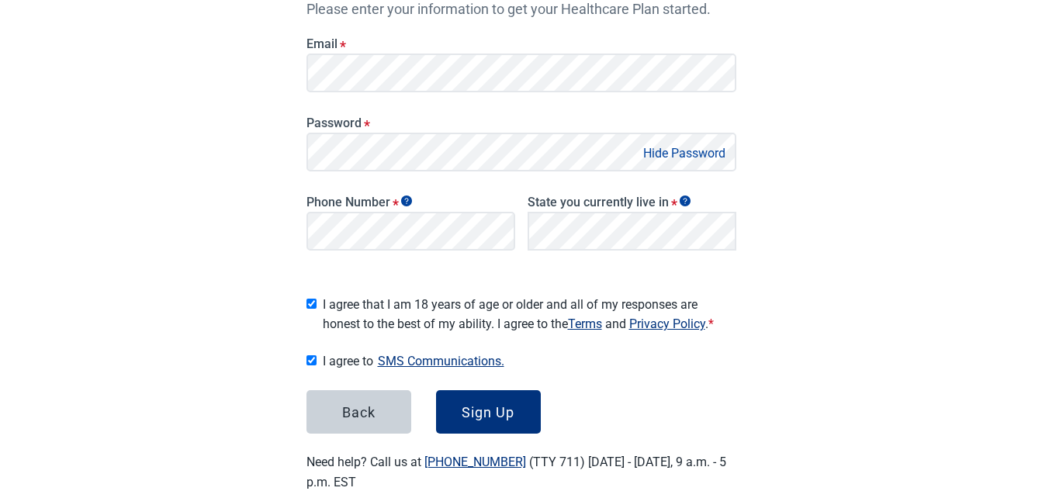
scroll to position [289, 0]
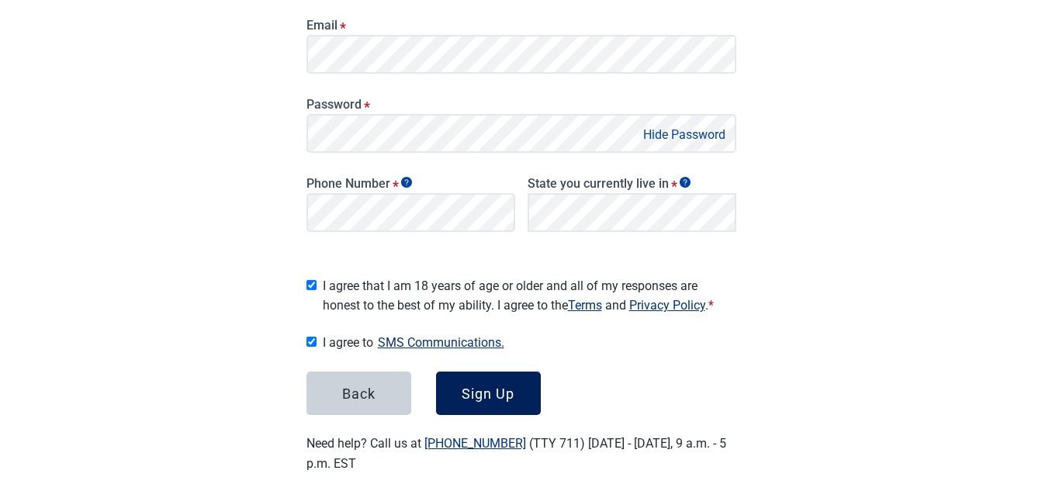
click at [488, 386] on div "Sign Up" at bounding box center [488, 394] width 53 height 16
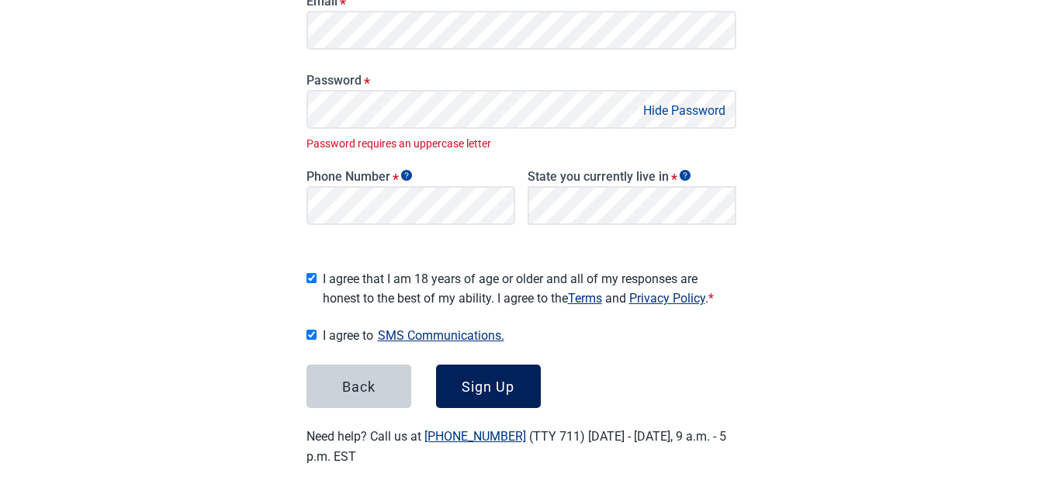
click at [488, 382] on div "Sign Up" at bounding box center [488, 387] width 53 height 16
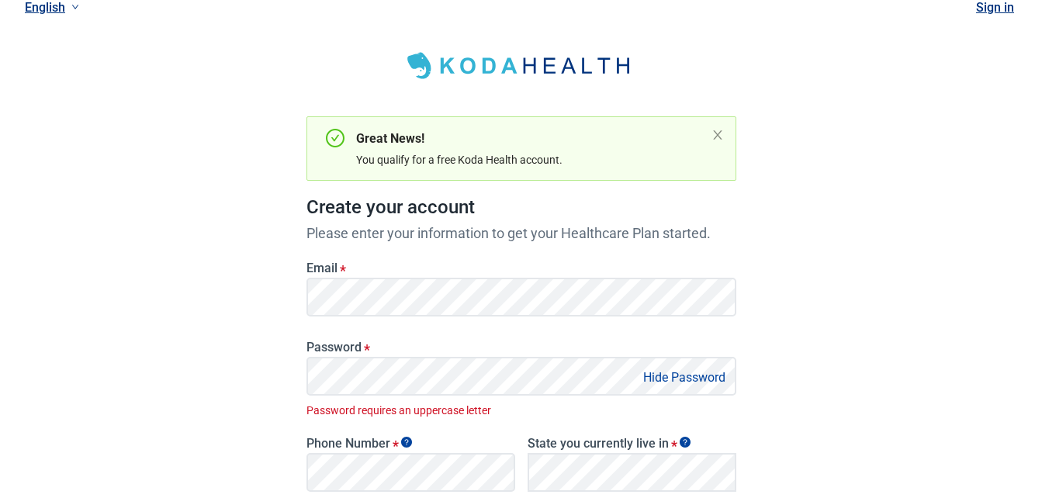
scroll to position [45, 0]
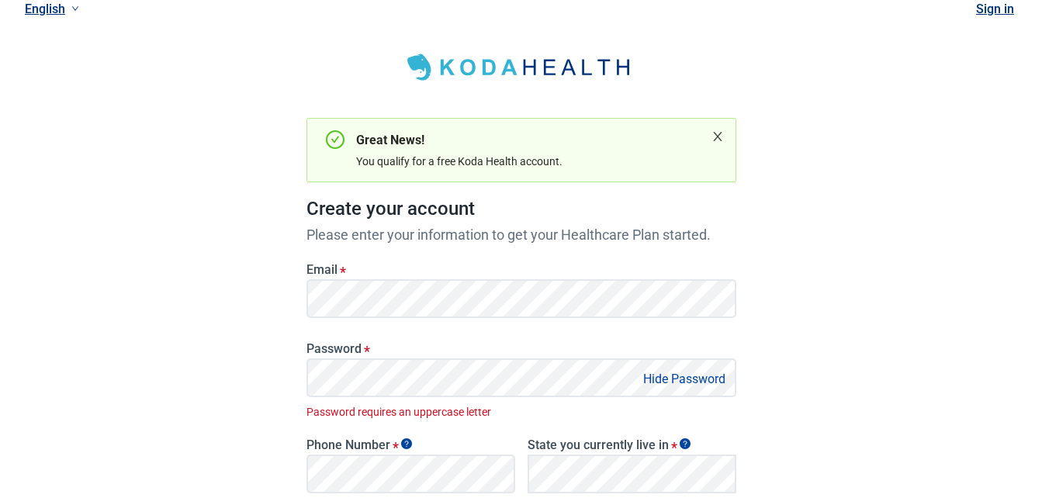
click at [714, 136] on icon "close" at bounding box center [717, 136] width 12 height 12
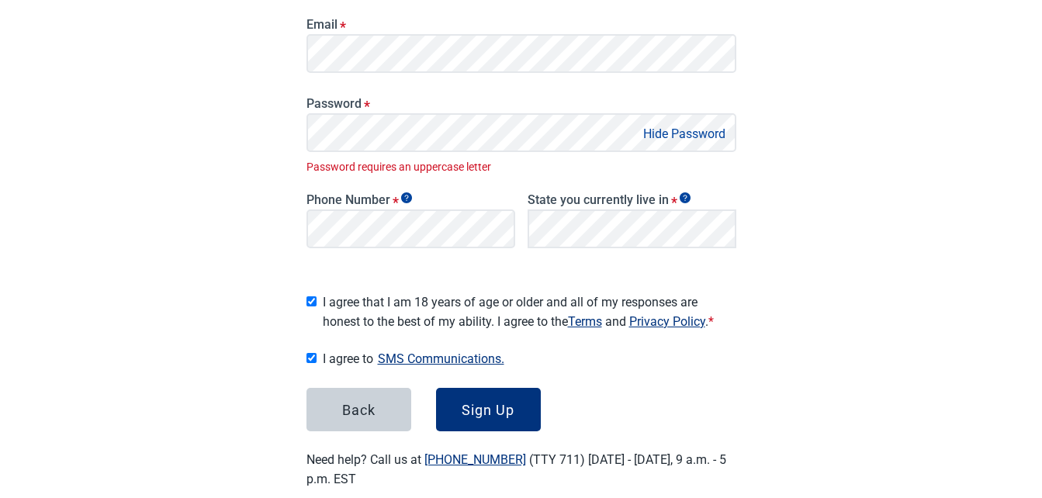
scroll to position [236, 0]
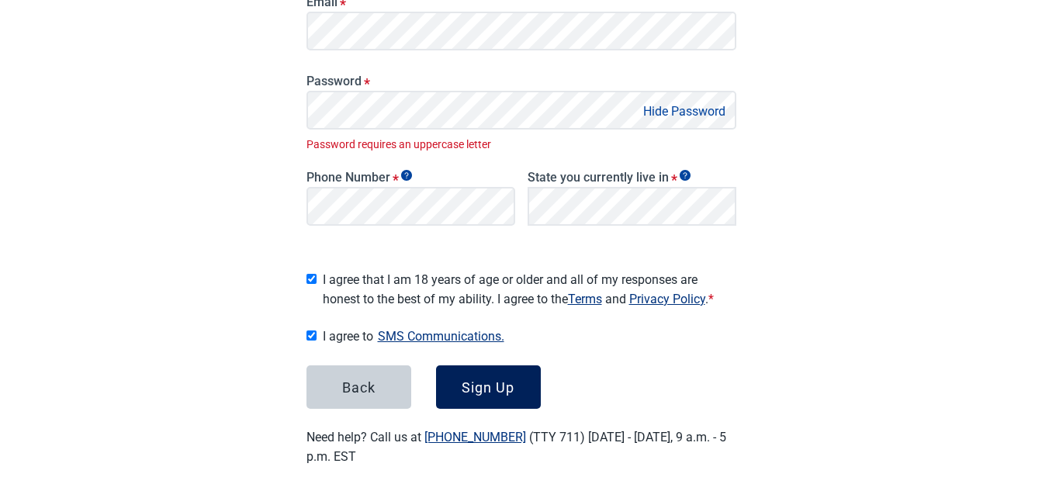
click at [493, 379] on div "Sign Up" at bounding box center [488, 387] width 53 height 16
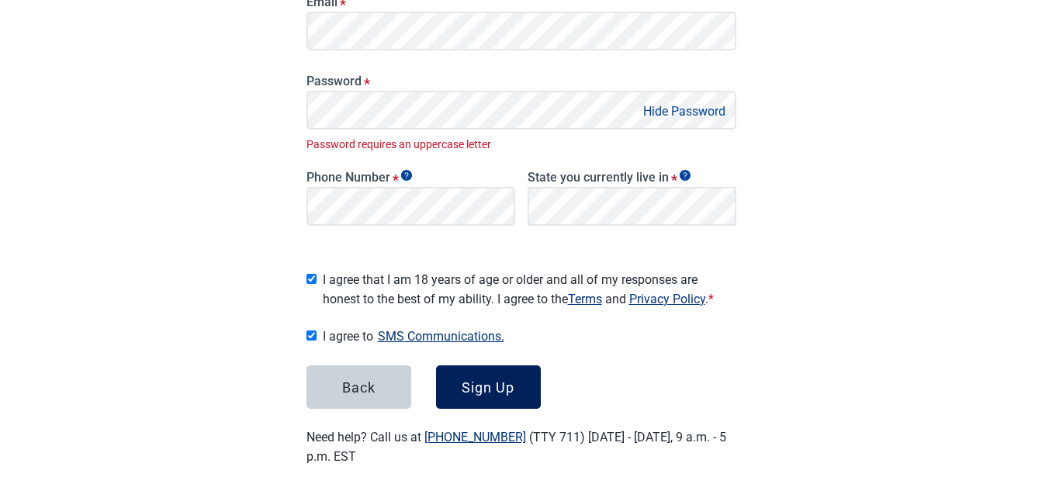
click at [493, 379] on div "Sign Up" at bounding box center [488, 387] width 53 height 16
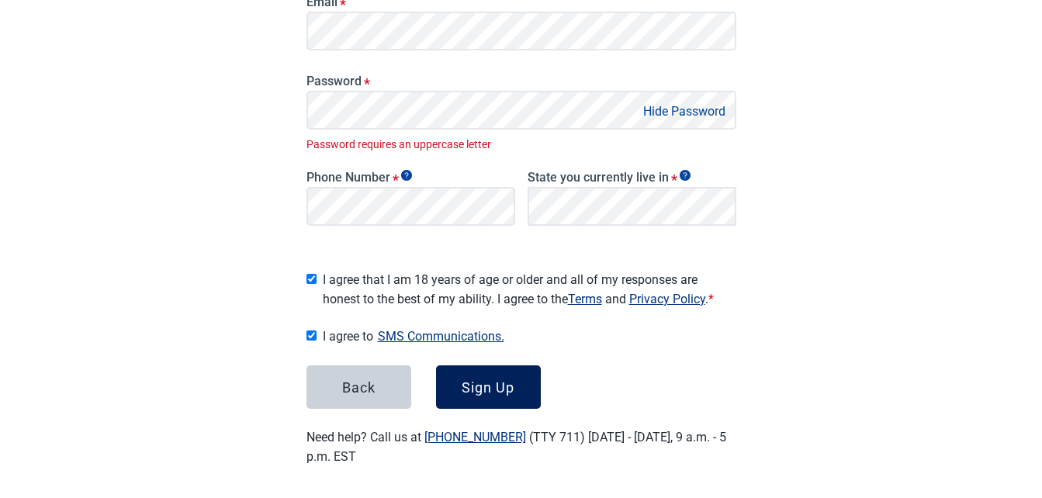
click at [493, 379] on div "Sign Up" at bounding box center [488, 387] width 53 height 16
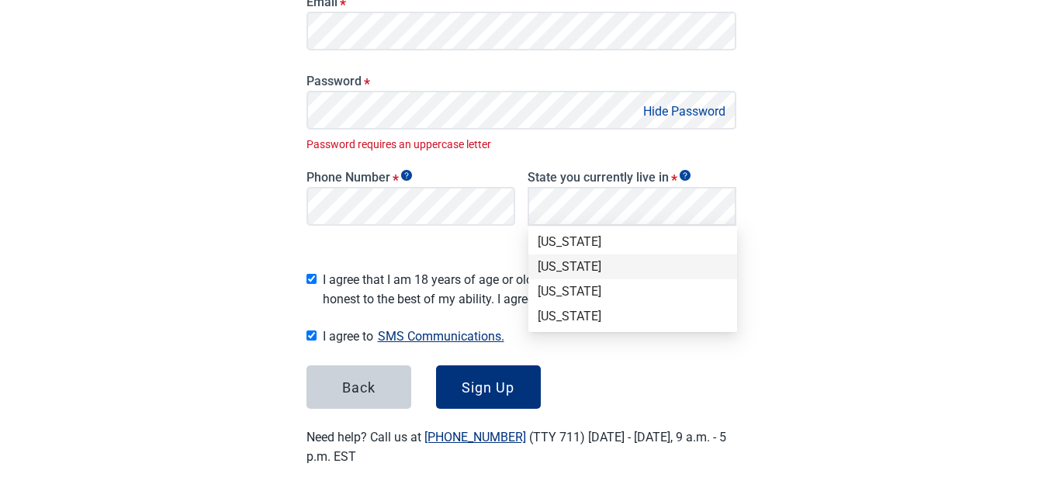
click at [584, 268] on div "[US_STATE]" at bounding box center [633, 266] width 190 height 17
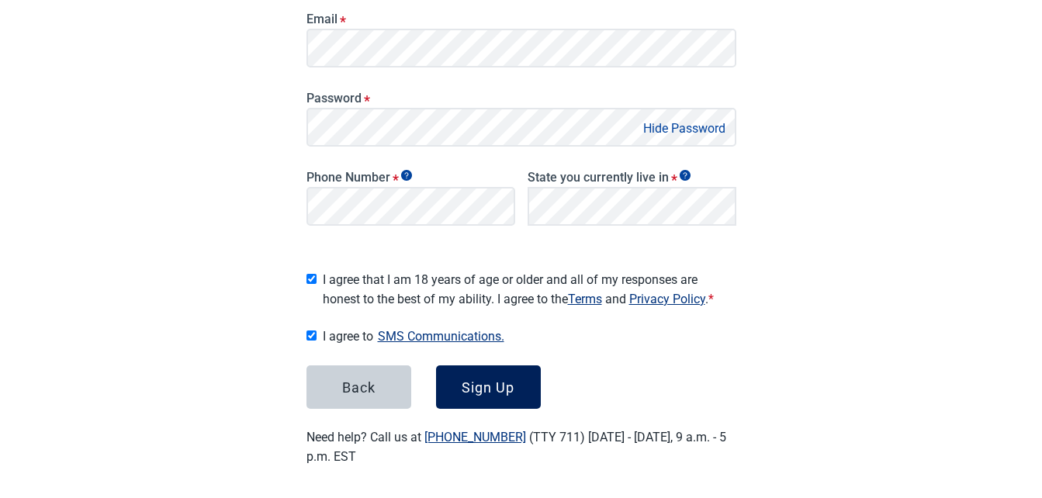
click at [484, 380] on div "Sign Up" at bounding box center [488, 387] width 53 height 16
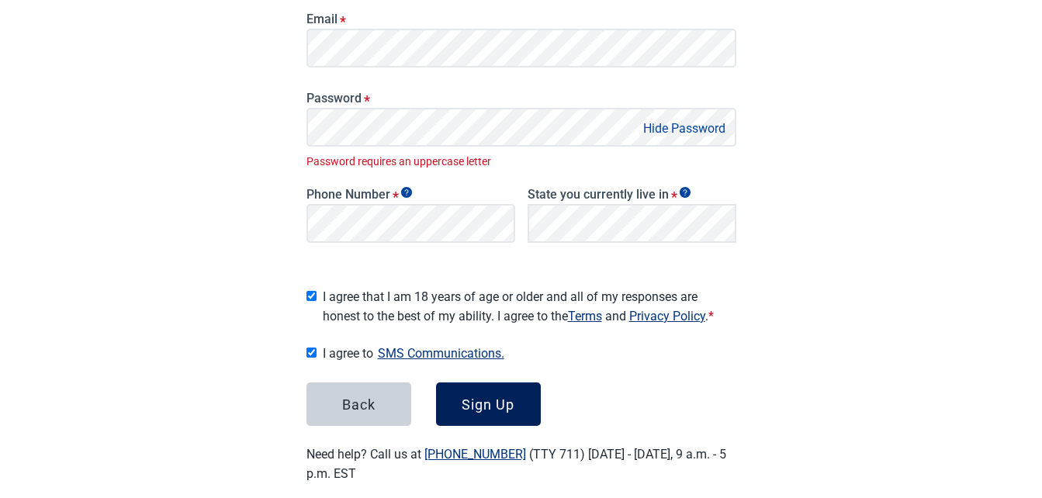
scroll to position [236, 0]
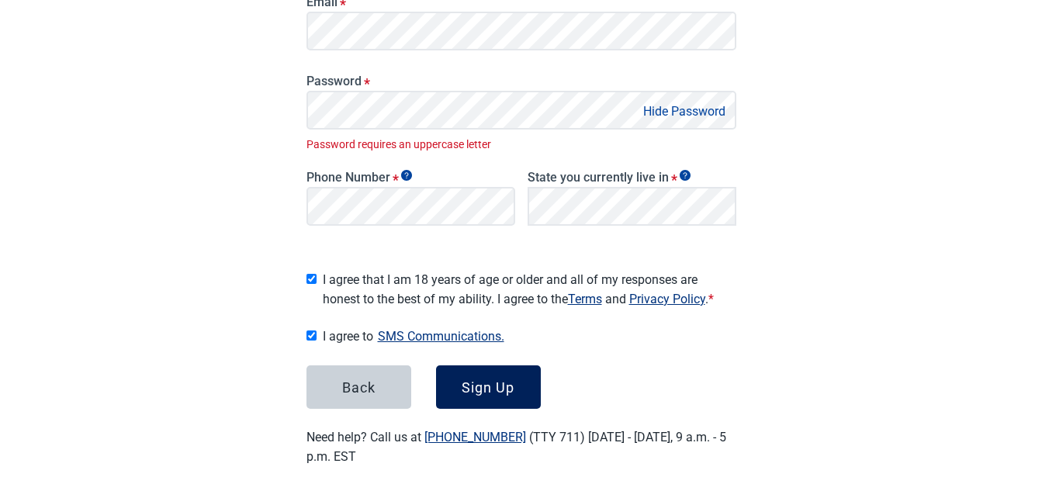
click at [484, 380] on div "Sign Up" at bounding box center [488, 387] width 53 height 16
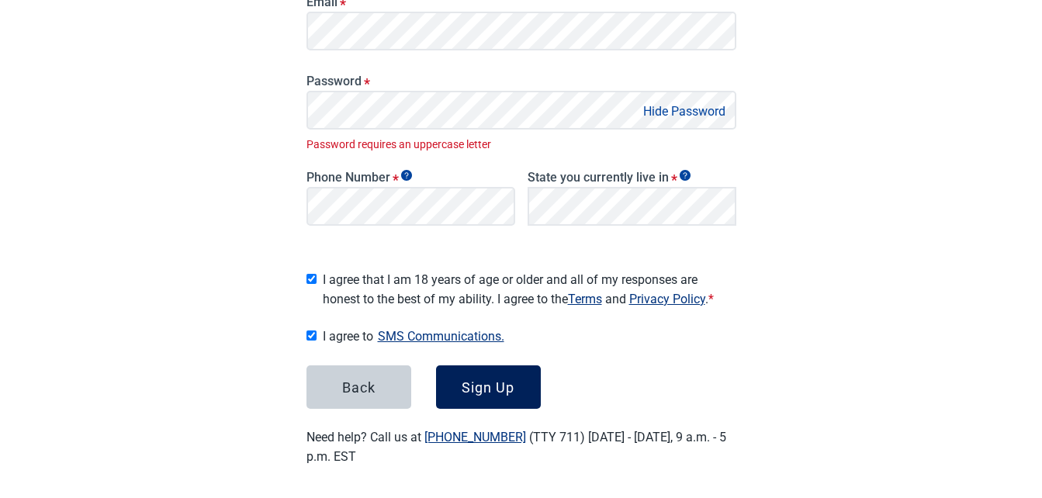
click at [484, 380] on div "Sign Up" at bounding box center [488, 387] width 53 height 16
click at [482, 382] on div "Sign Up" at bounding box center [488, 387] width 53 height 16
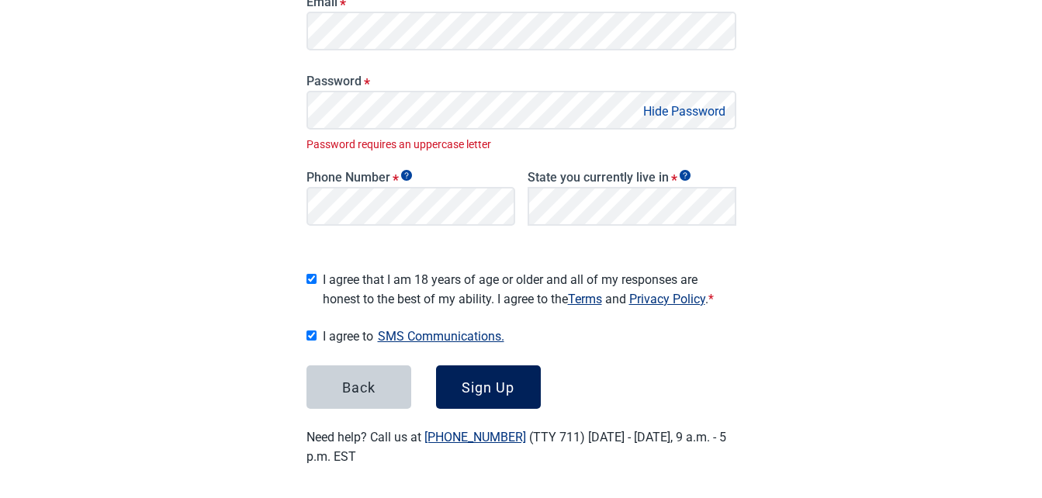
click at [482, 382] on div "Sign Up" at bounding box center [488, 387] width 53 height 16
